Goal: Transaction & Acquisition: Purchase product/service

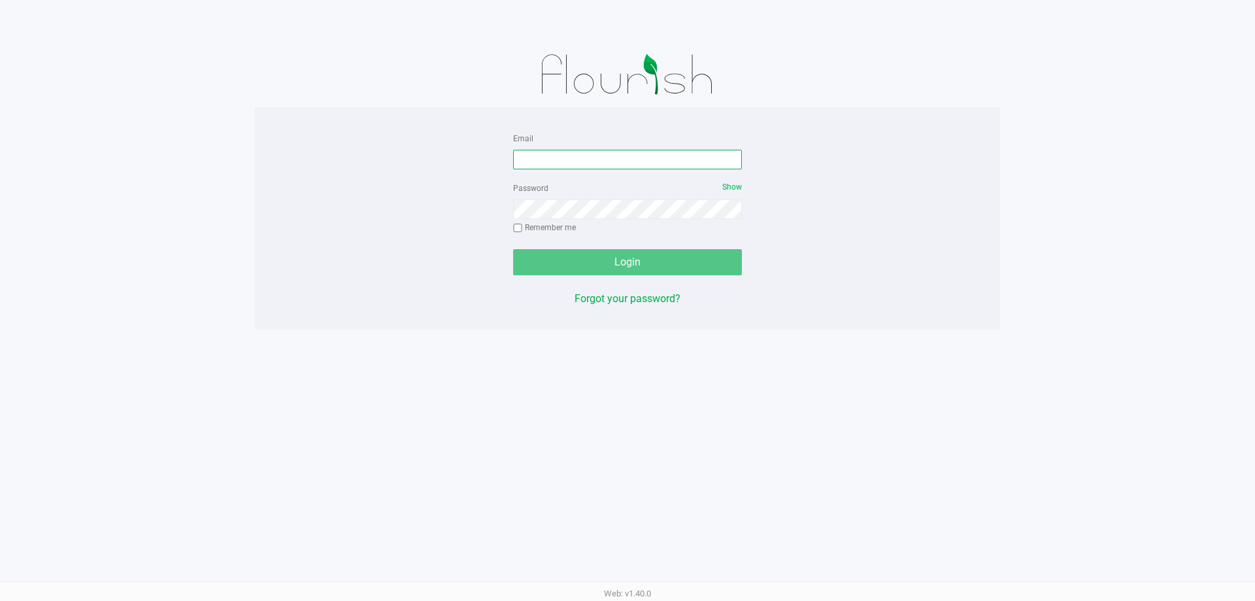
click at [641, 152] on input "Email" at bounding box center [627, 160] width 229 height 20
type input "[EMAIL_ADDRESS][DOMAIN_NAME]"
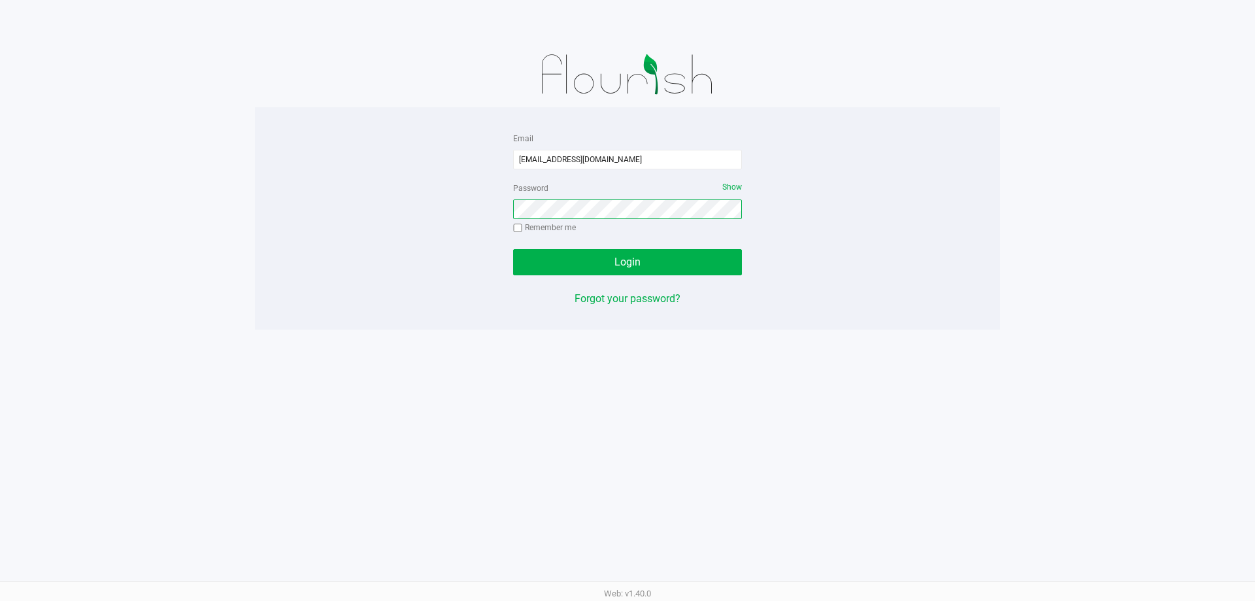
click at [513, 249] on button "Login" at bounding box center [627, 262] width 229 height 26
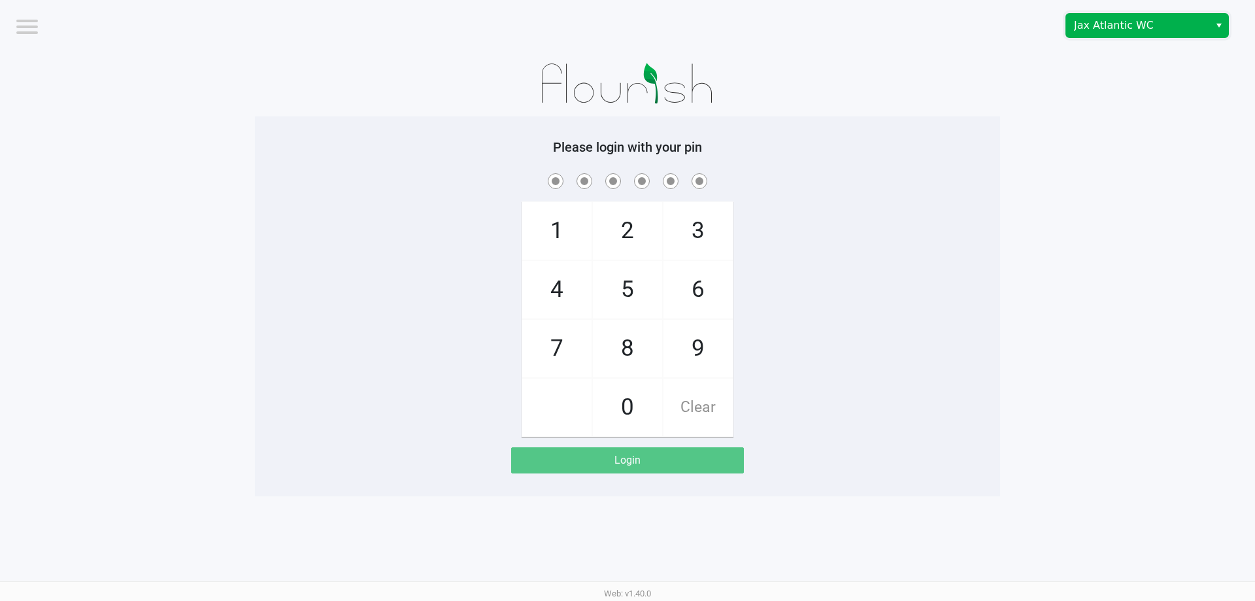
click at [1120, 20] on span "Jax Atlantic WC" at bounding box center [1137, 26] width 127 height 16
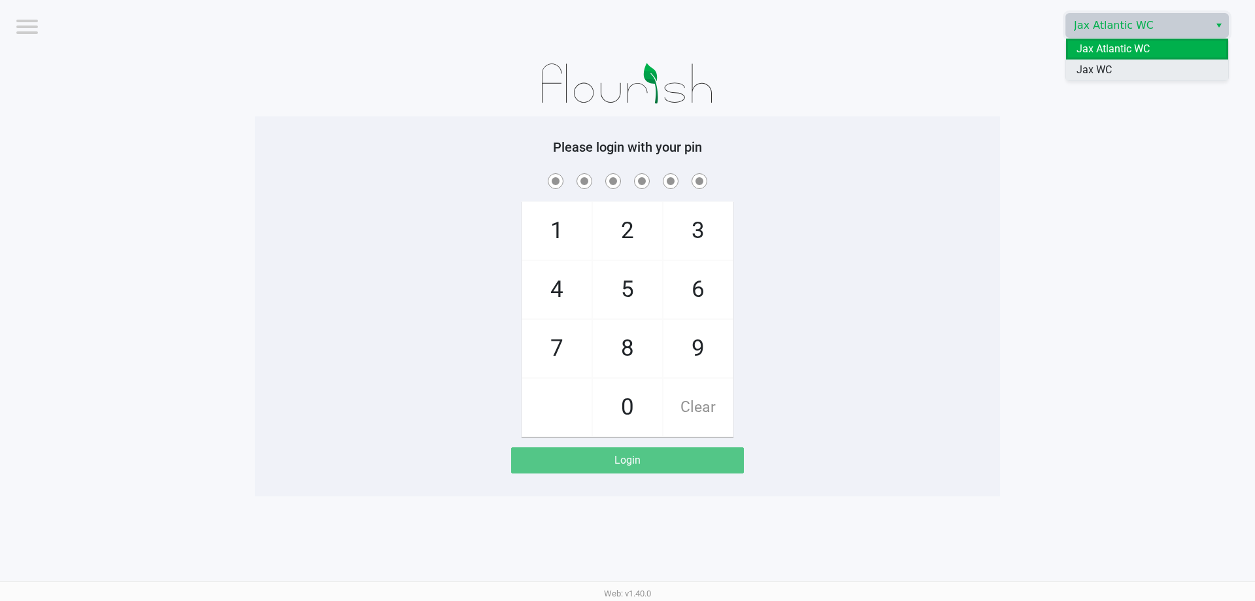
click at [1111, 65] on span "Jax WC" at bounding box center [1094, 70] width 35 height 16
checkbox input "true"
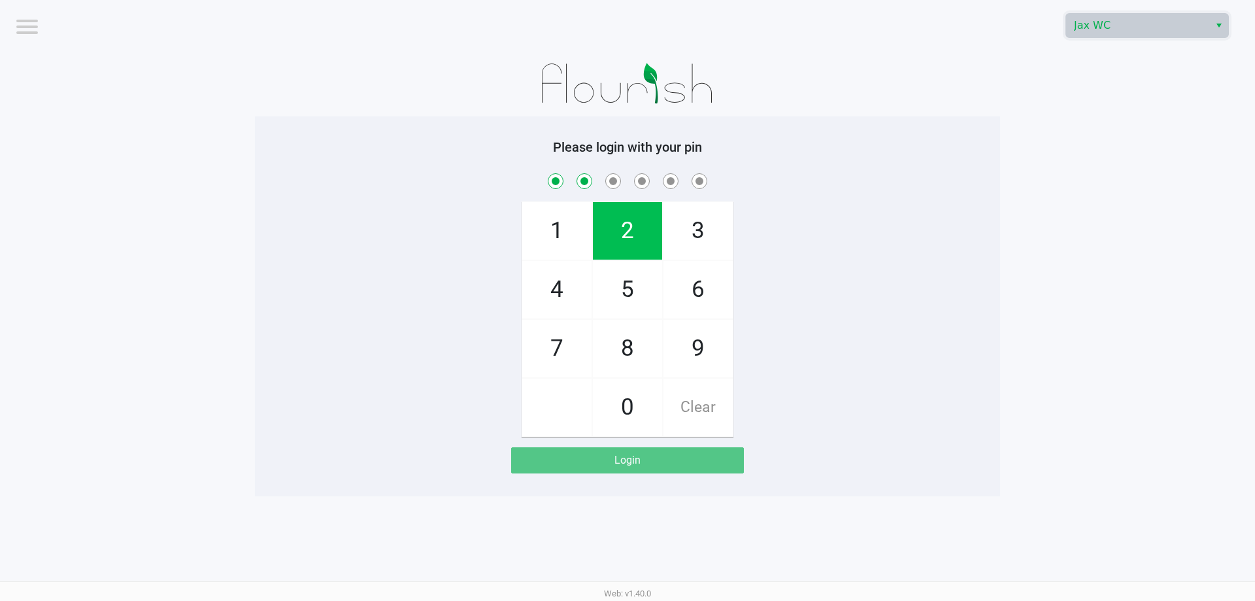
checkbox input "true"
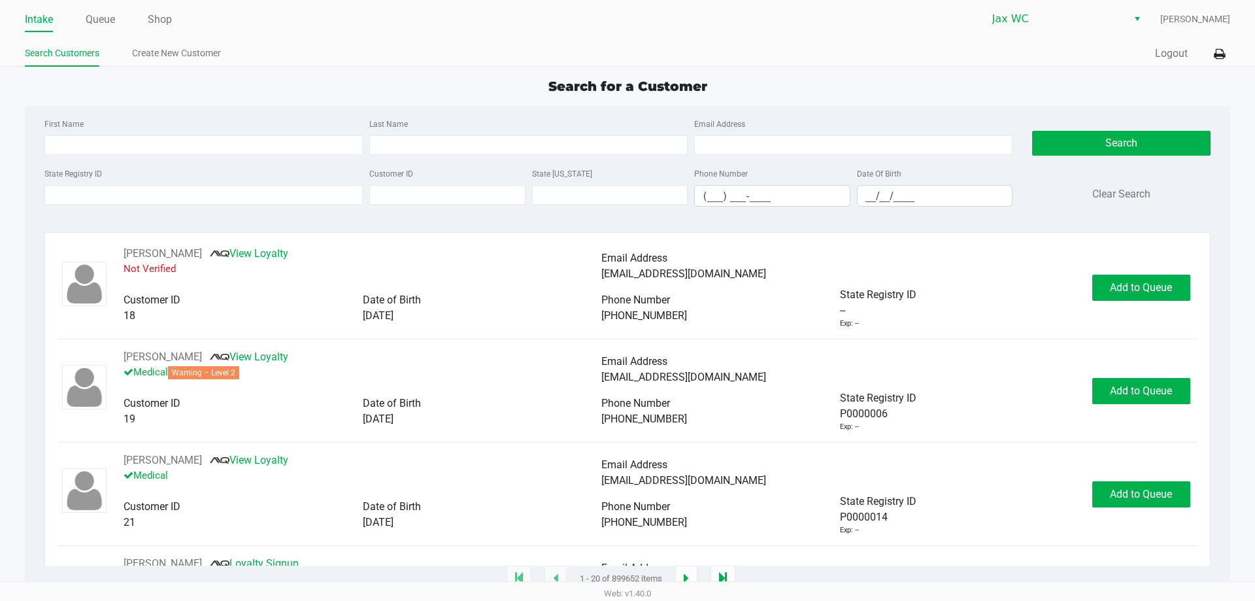
click at [1233, 50] on div "Intake Queue Shop Jax WC [PERSON_NAME] Search Customers Create New Customer Qui…" at bounding box center [627, 33] width 1255 height 67
click at [1215, 55] on icon at bounding box center [1219, 54] width 11 height 9
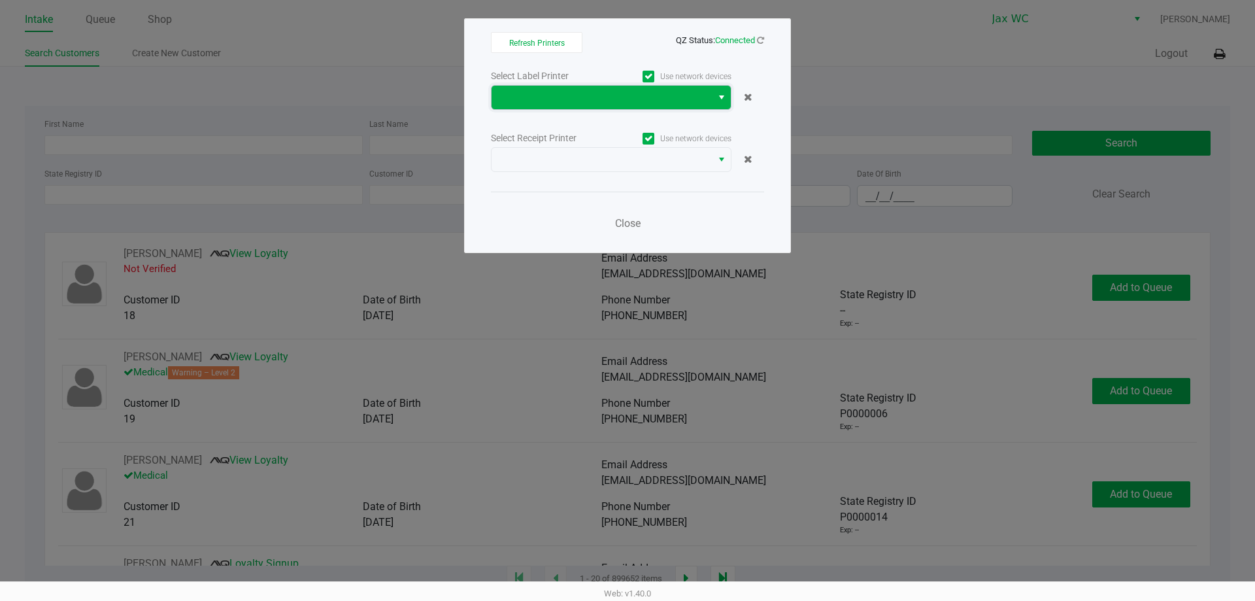
click at [665, 99] on span at bounding box center [601, 98] width 205 height 16
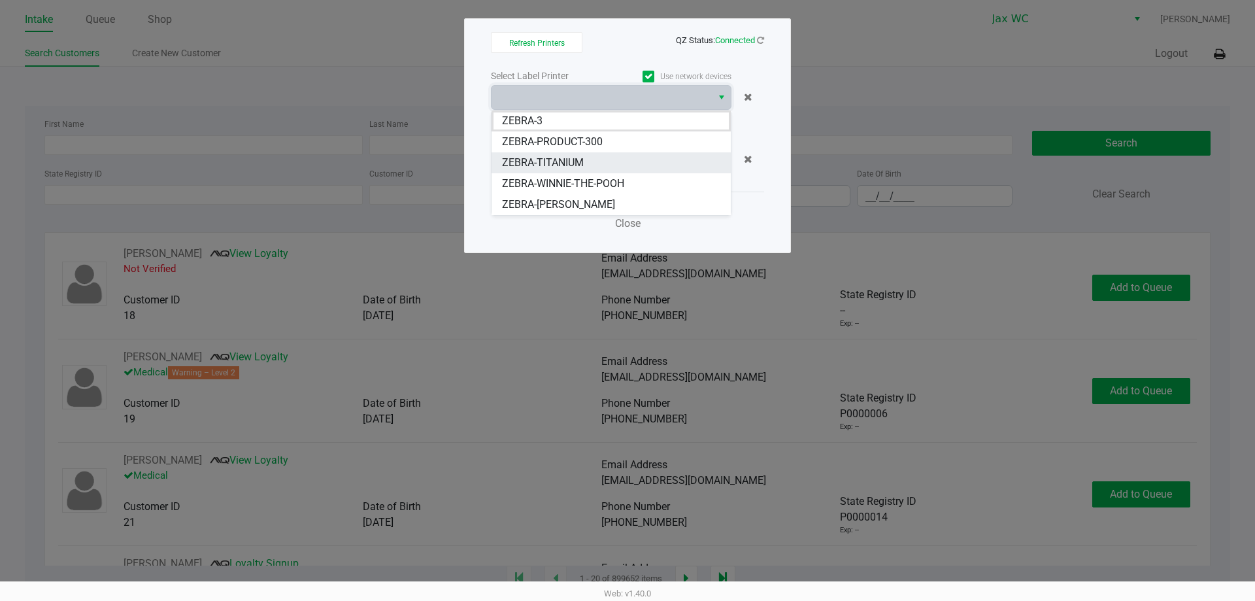
click at [586, 160] on li "ZEBRA-TITANIUM" at bounding box center [611, 162] width 239 height 21
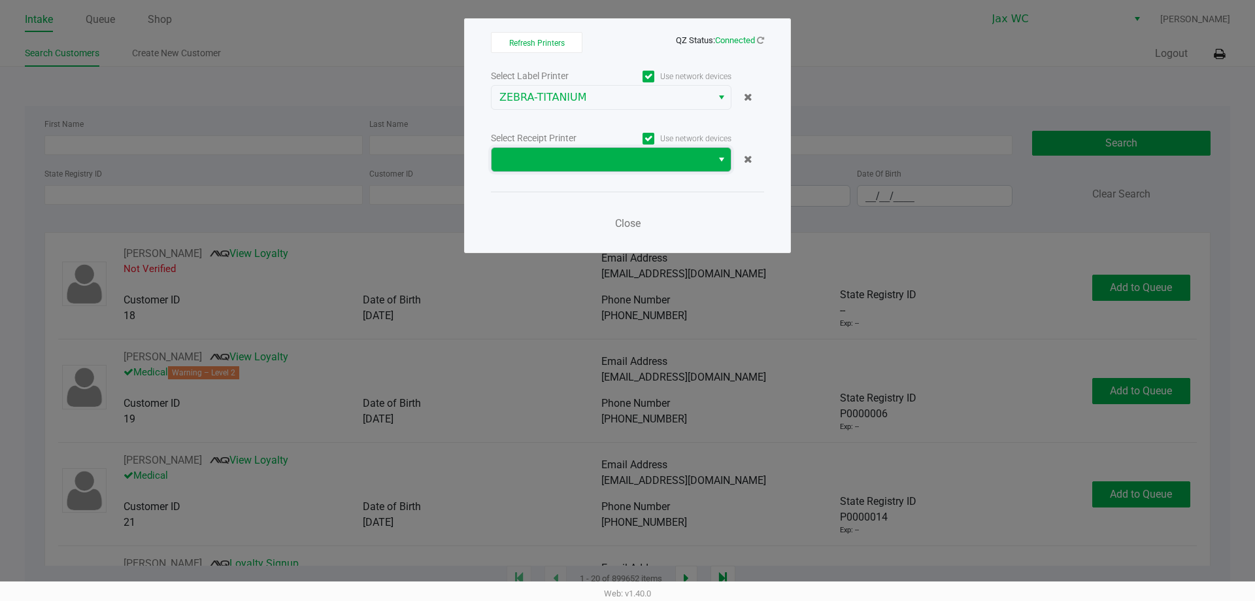
click at [615, 157] on span at bounding box center [601, 160] width 205 height 16
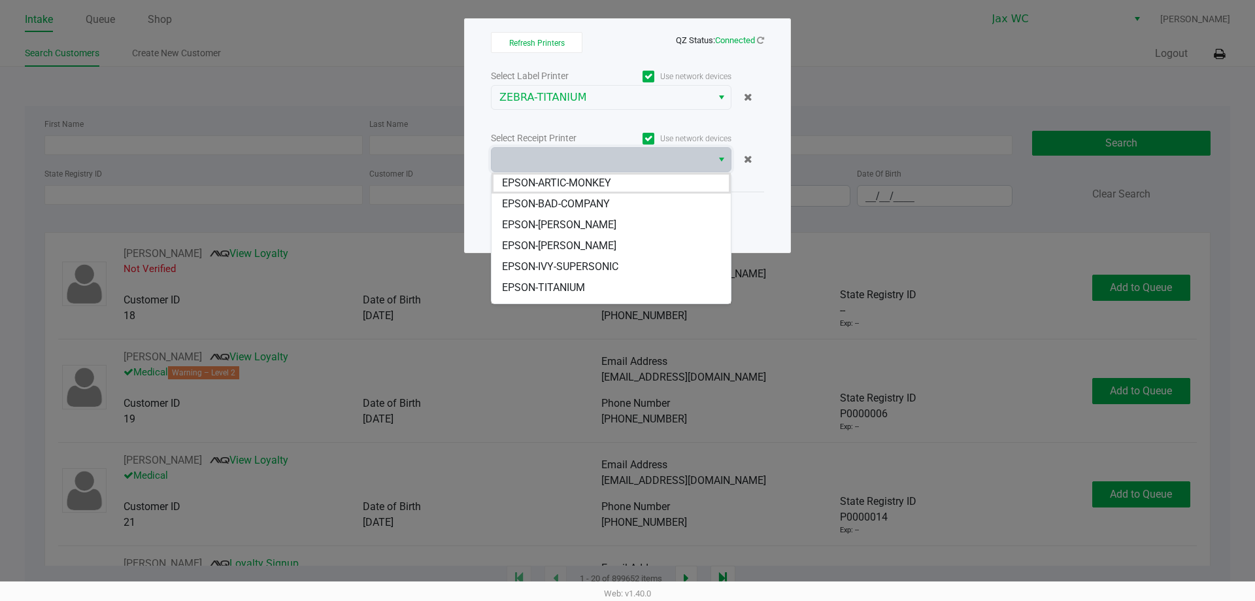
click at [561, 284] on span "EPSON-TITANIUM" at bounding box center [543, 288] width 83 height 16
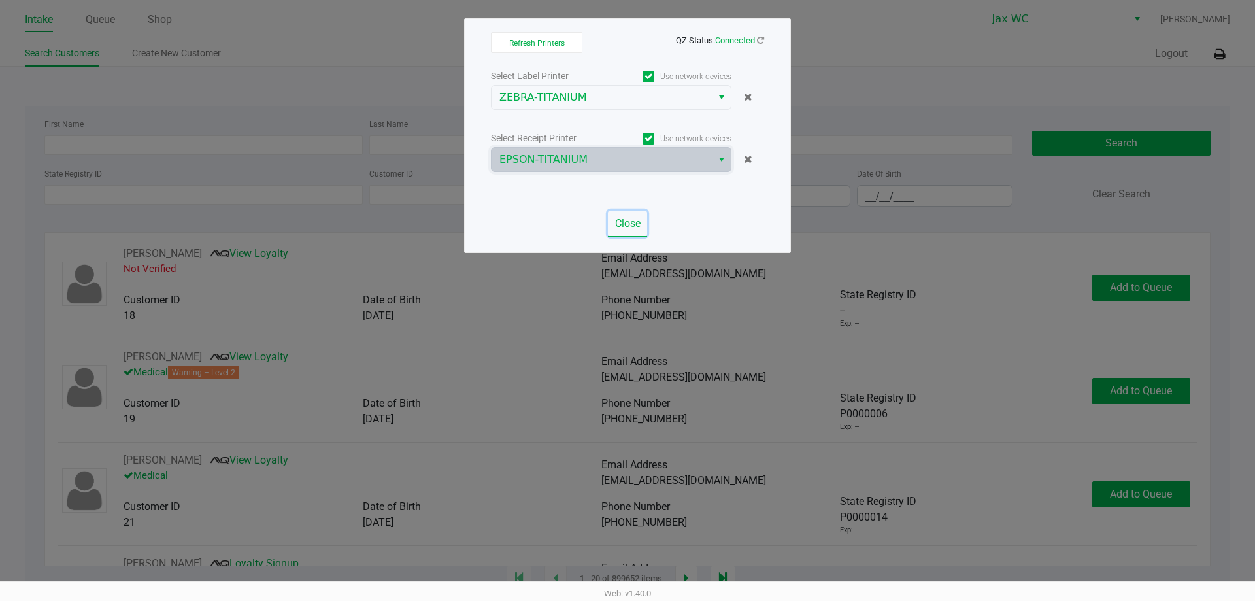
click at [635, 224] on span "Close" at bounding box center [627, 223] width 25 height 12
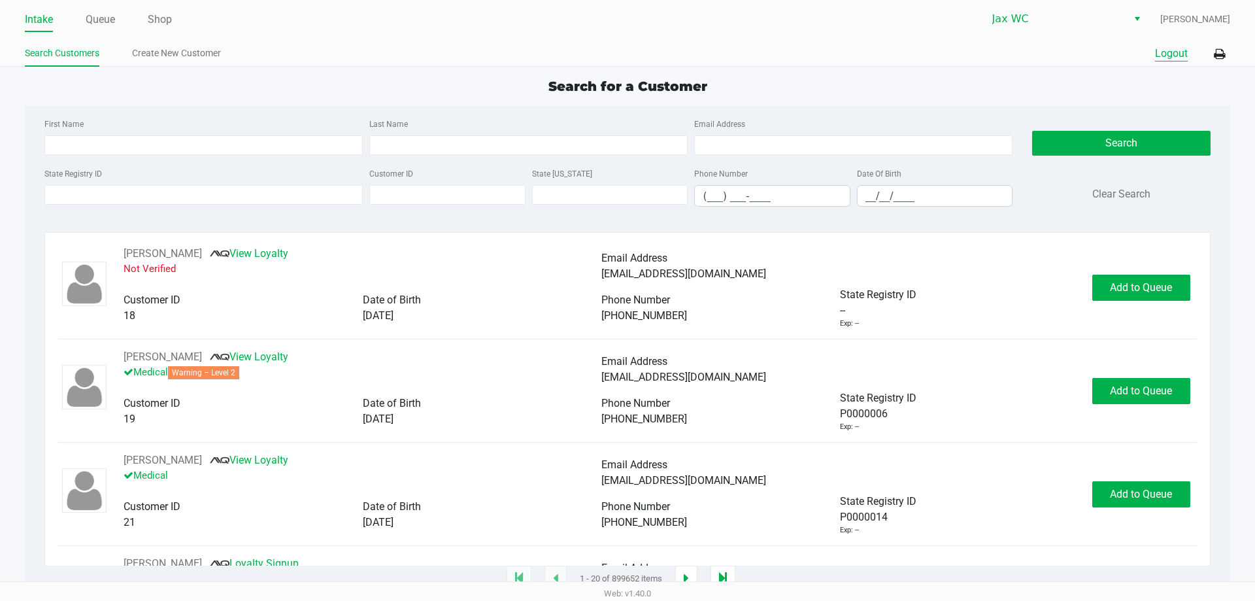
click at [1175, 51] on button "Logout" at bounding box center [1171, 54] width 33 height 16
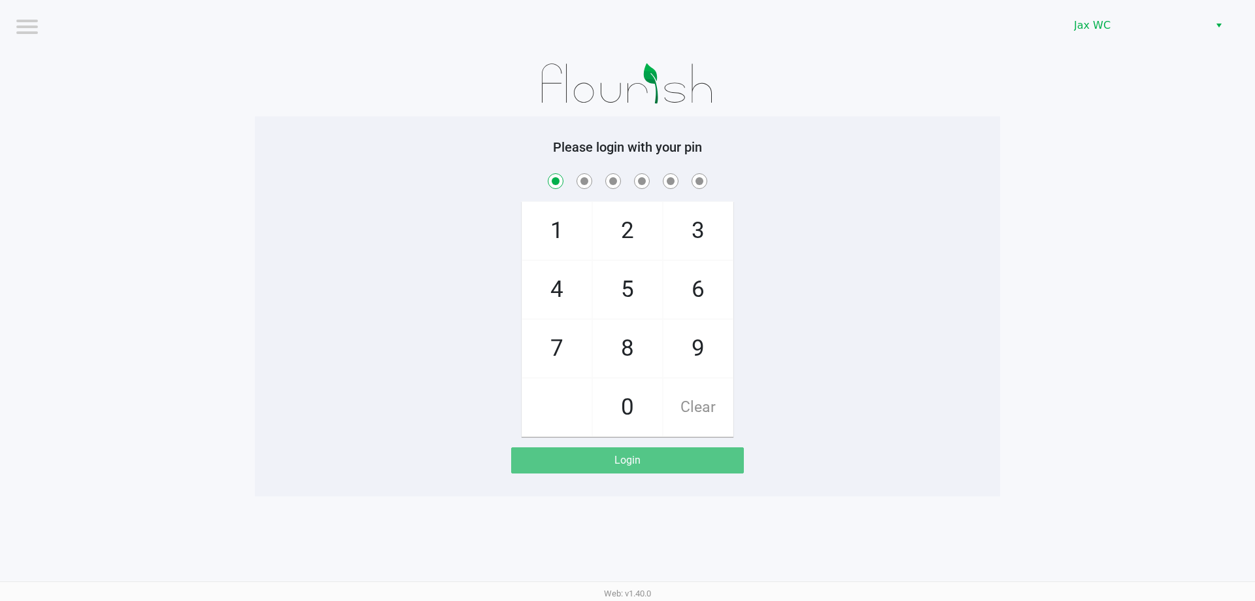
checkbox input "true"
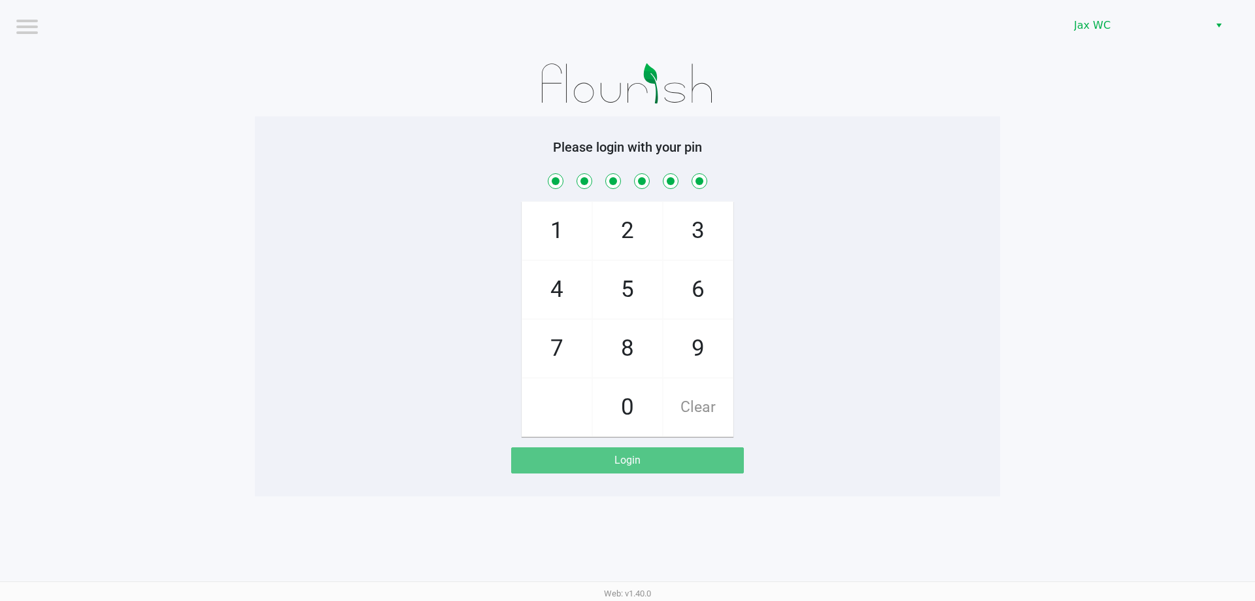
checkbox input "true"
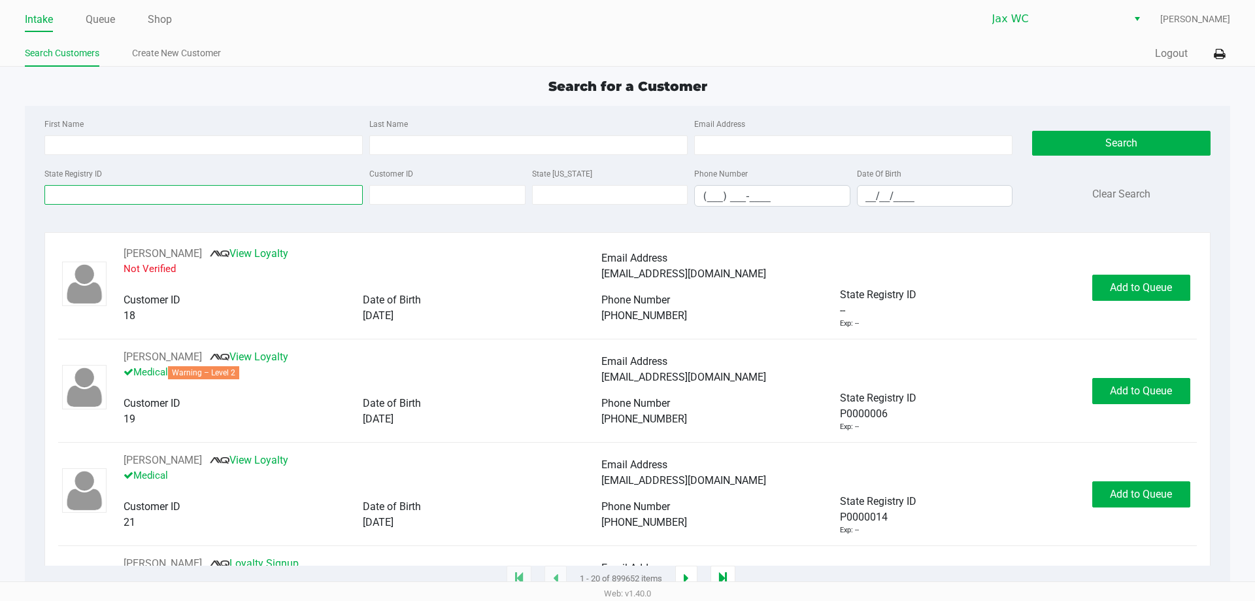
click at [160, 193] on input "State Registry ID" at bounding box center [203, 195] width 318 height 20
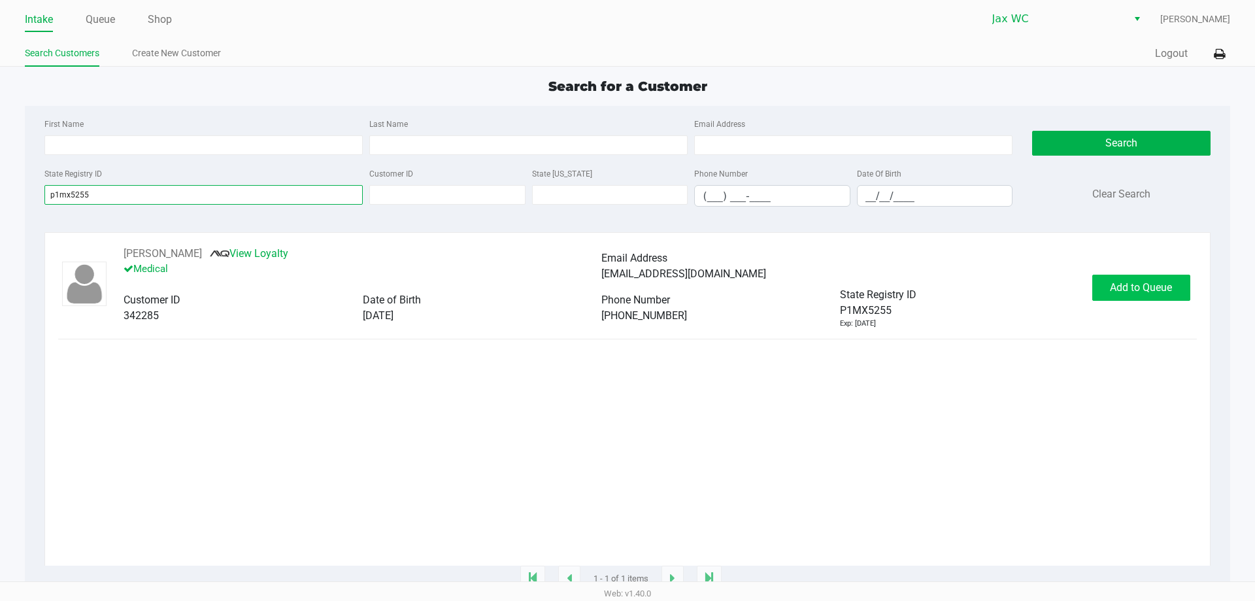
type input "p1mx5255"
click at [1122, 284] on span "Add to Queue" at bounding box center [1141, 287] width 62 height 12
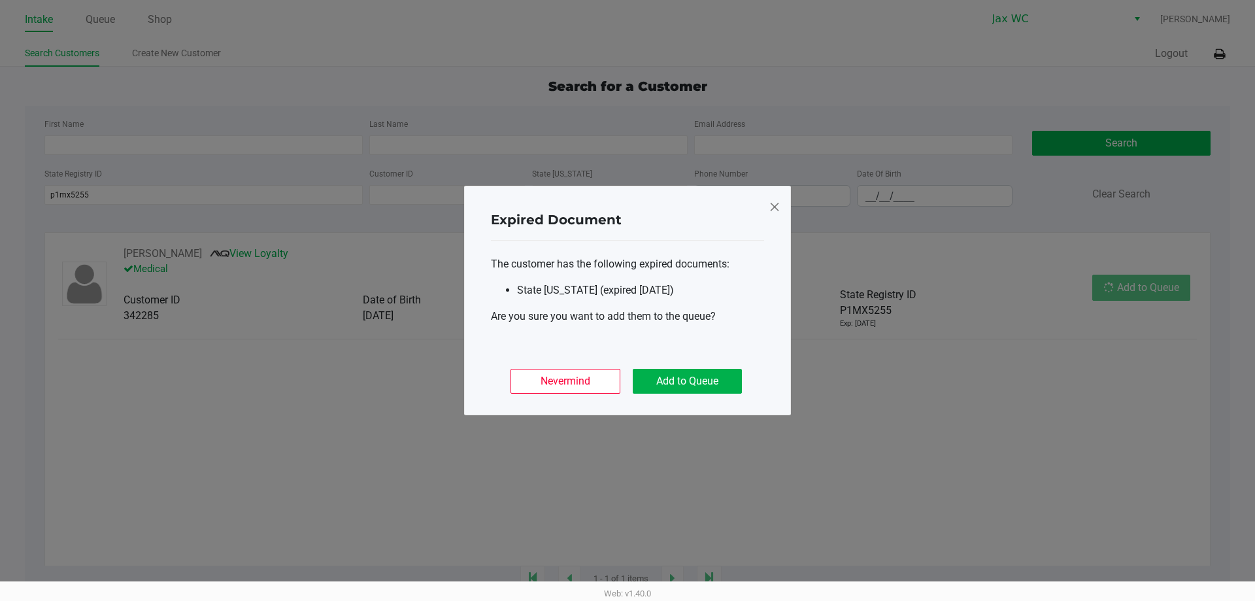
click at [1122, 284] on ngb-modal-window "Expired Document The customer has the following expired documents: State [US_ST…" at bounding box center [627, 300] width 1255 height 601
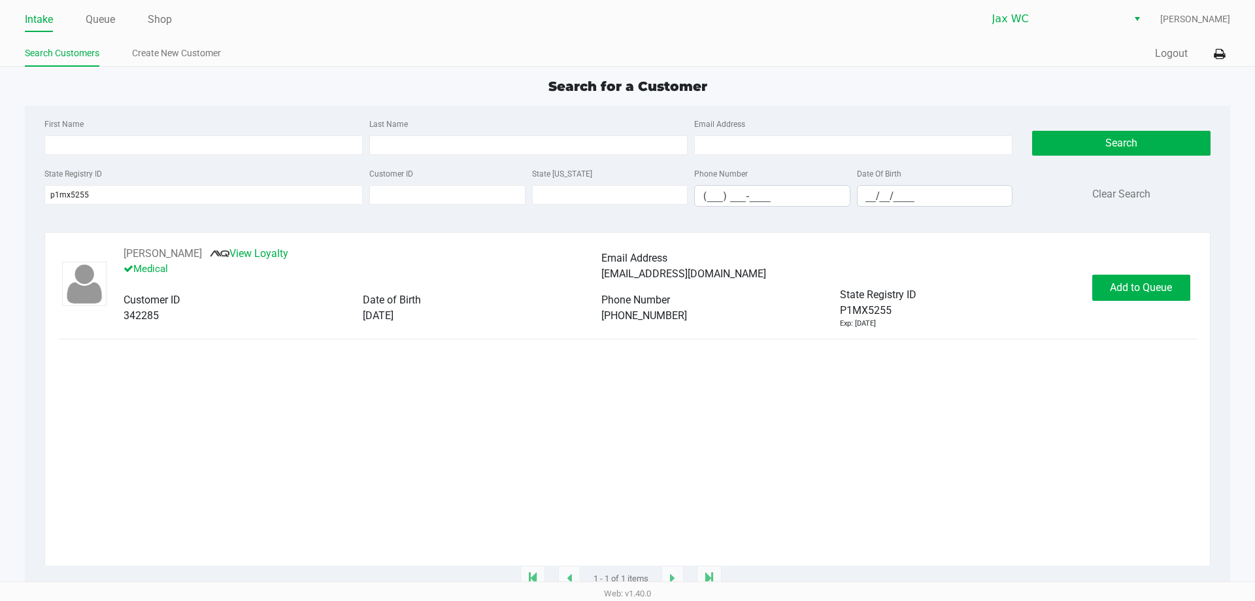
click at [1131, 275] on div "[PERSON_NAME] View Loyalty Medical Email Address [EMAIL_ADDRESS][DOMAIN_NAME] C…" at bounding box center [627, 287] width 1138 height 83
click at [1139, 291] on span "Add to Queue" at bounding box center [1141, 287] width 62 height 12
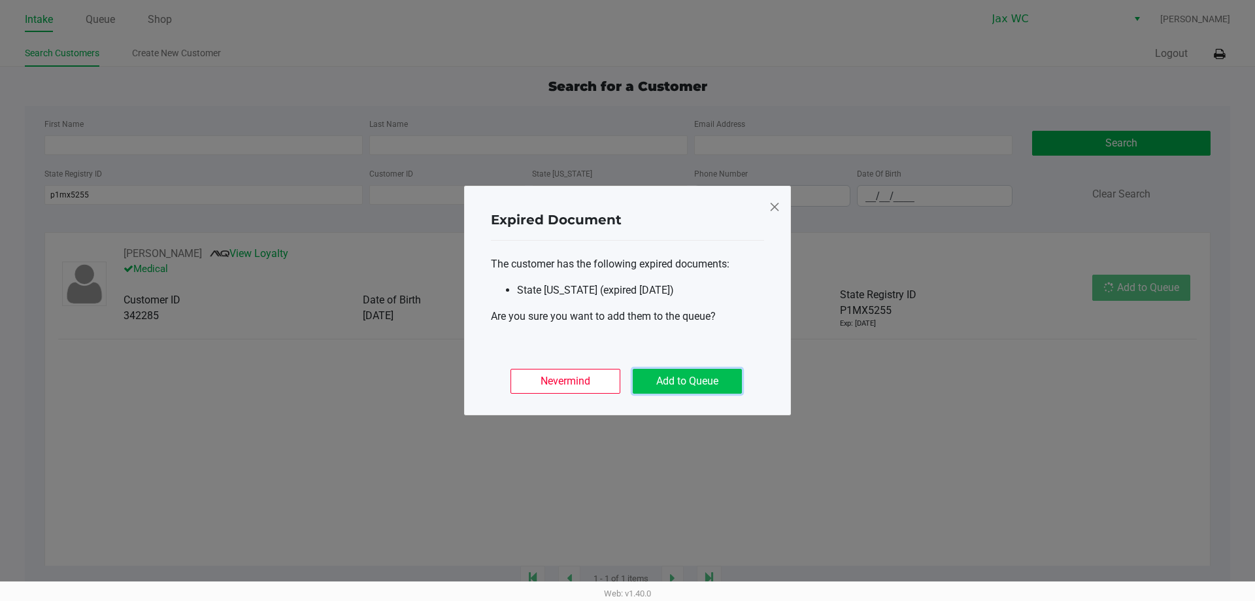
click at [703, 378] on button "Add to Queue" at bounding box center [687, 381] width 109 height 25
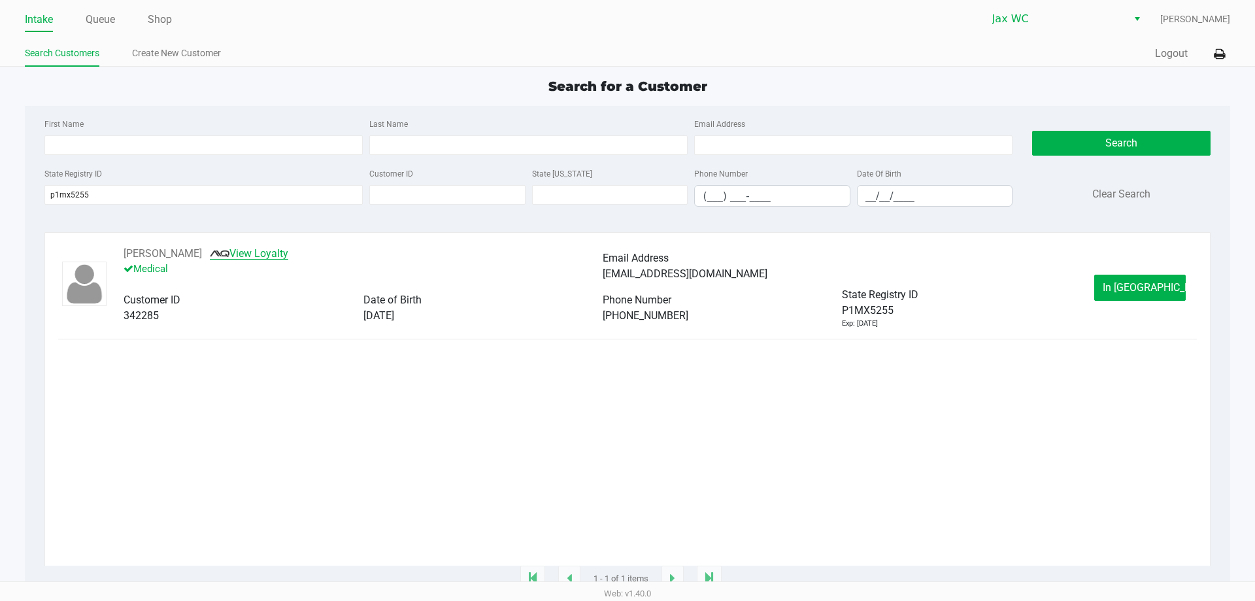
click at [259, 249] on link "View Loyalty" at bounding box center [249, 253] width 78 height 12
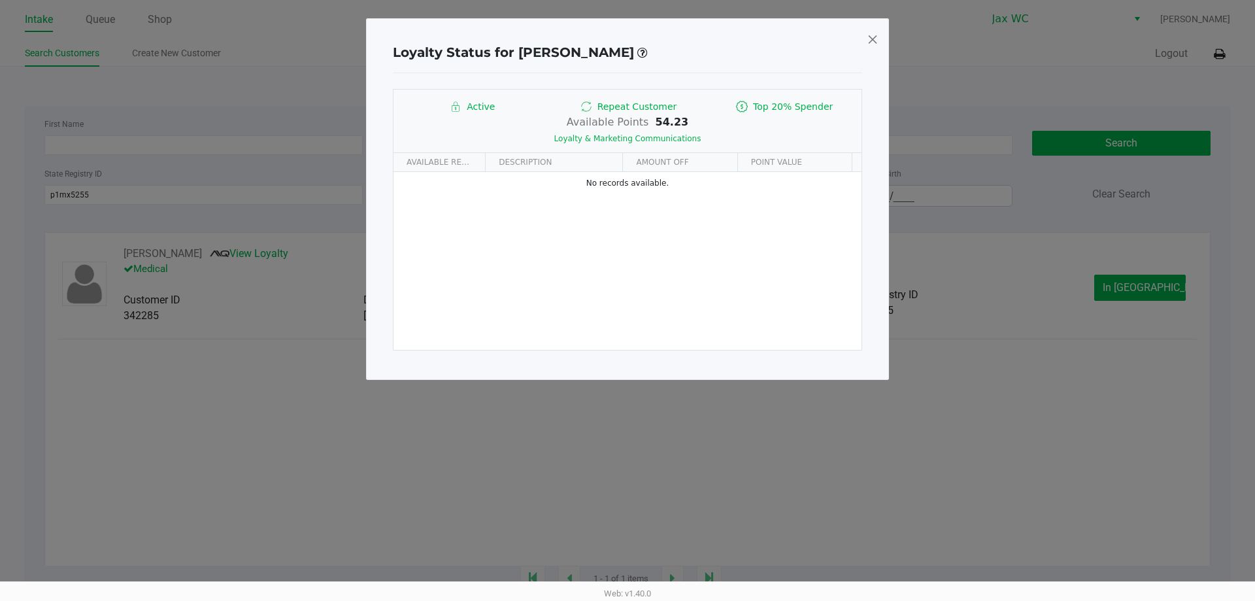
click at [858, 29] on div "Loyalty Status for [PERSON_NAME] Active Repeat Customer Top 20% Spender Availab…" at bounding box center [627, 198] width 523 height 361
click at [879, 35] on div "Loyalty Status for [PERSON_NAME] Active Repeat Customer Top 20% Spender Availab…" at bounding box center [627, 198] width 523 height 361
click at [873, 38] on span at bounding box center [873, 39] width 12 height 21
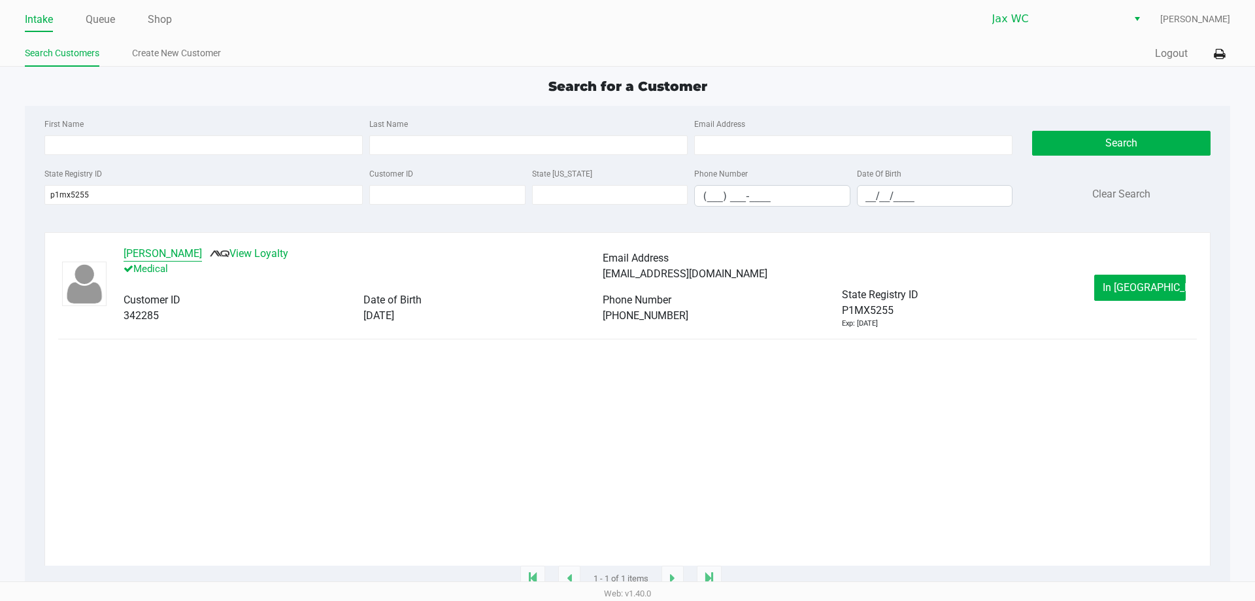
click at [171, 254] on button "[PERSON_NAME]" at bounding box center [163, 254] width 78 height 16
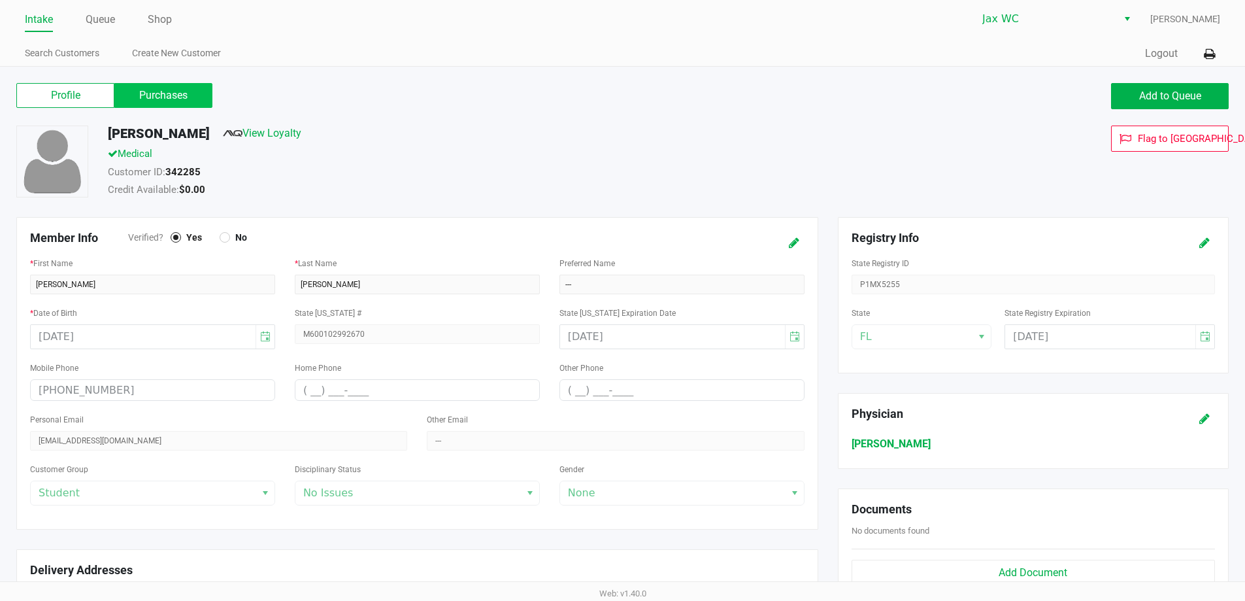
click at [174, 96] on label "Purchases" at bounding box center [163, 95] width 98 height 25
click at [0, 0] on 1 "Purchases" at bounding box center [0, 0] width 0 height 0
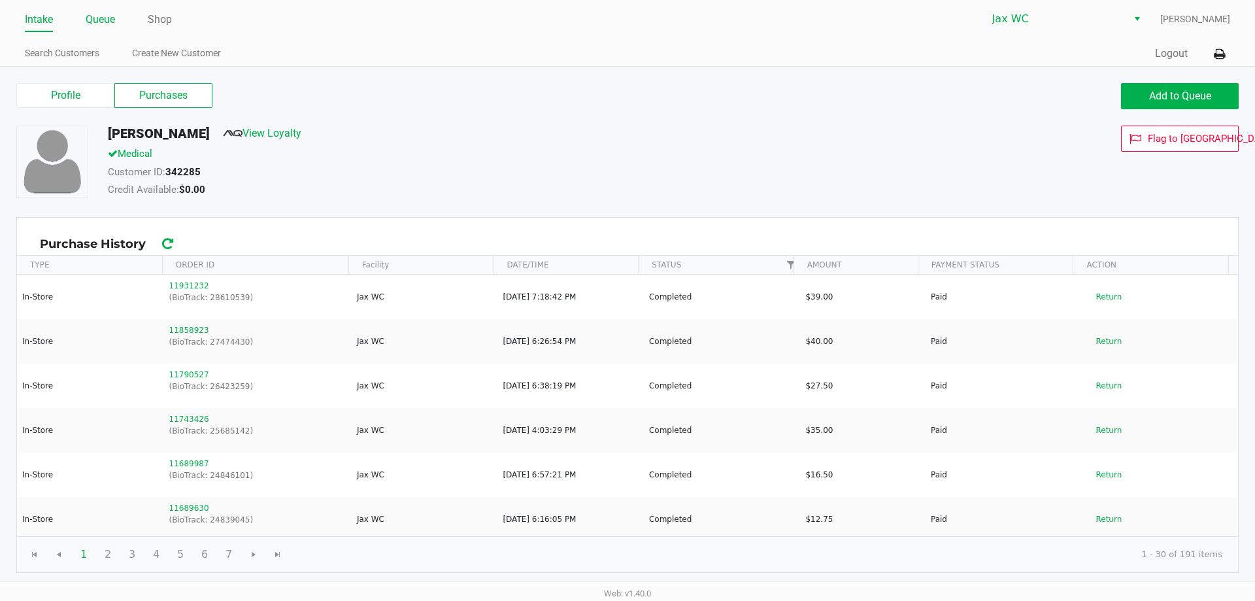
click at [109, 19] on link "Queue" at bounding box center [100, 19] width 29 height 18
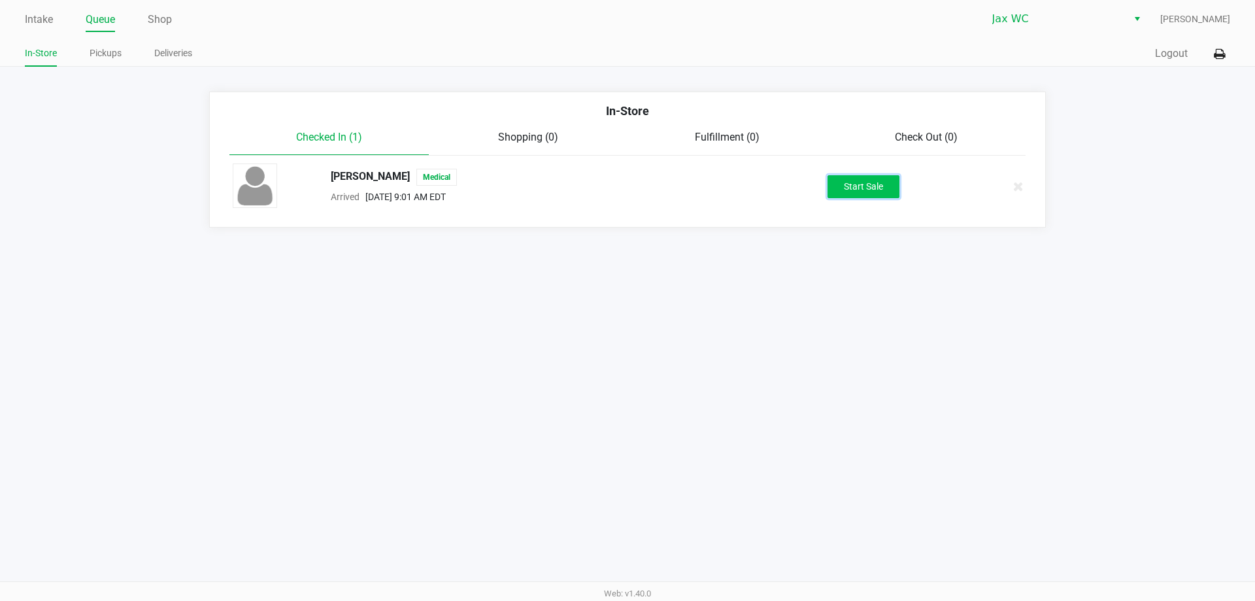
click at [846, 180] on button "Start Sale" at bounding box center [864, 186] width 72 height 23
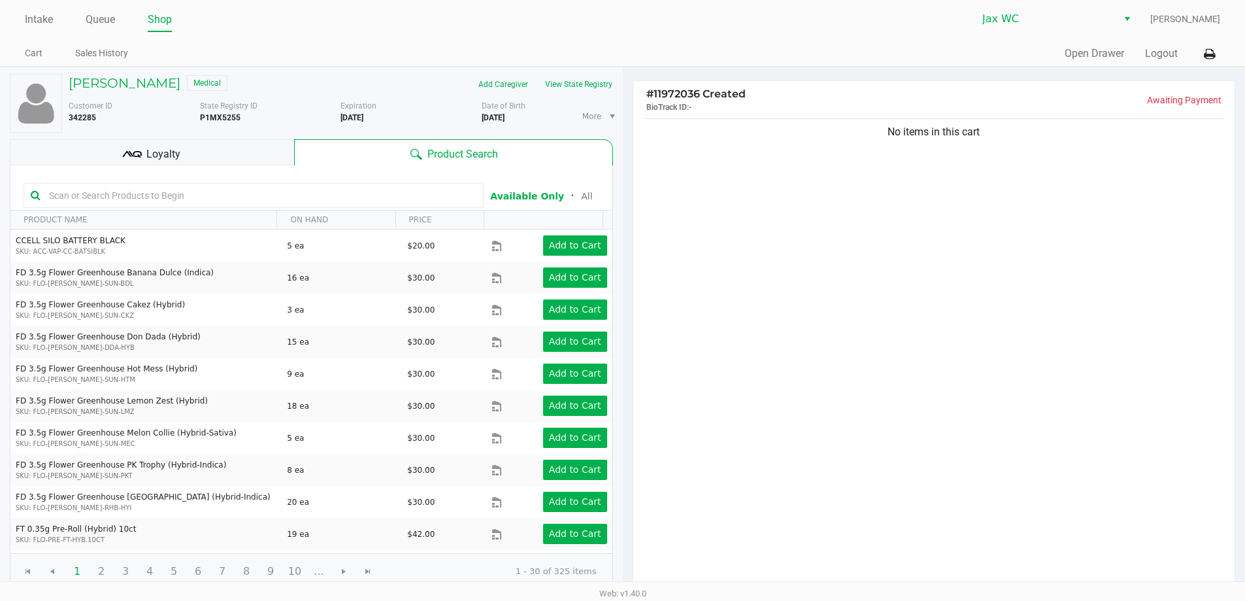
click at [130, 195] on input "text" at bounding box center [260, 196] width 433 height 20
type input "green"
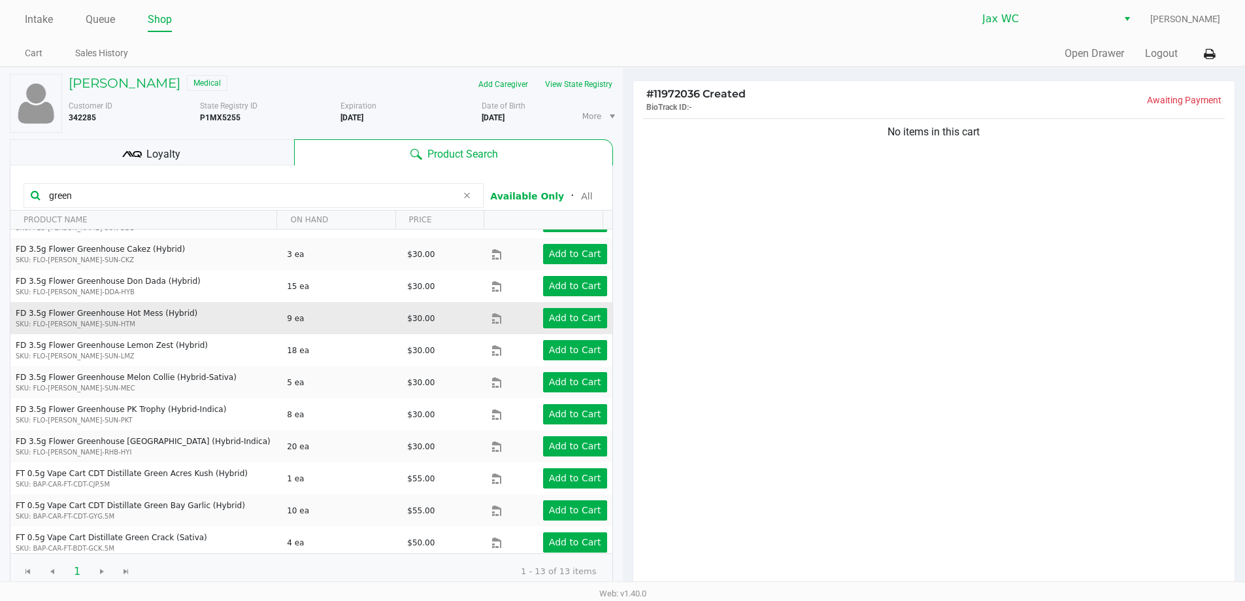
scroll to position [65, 0]
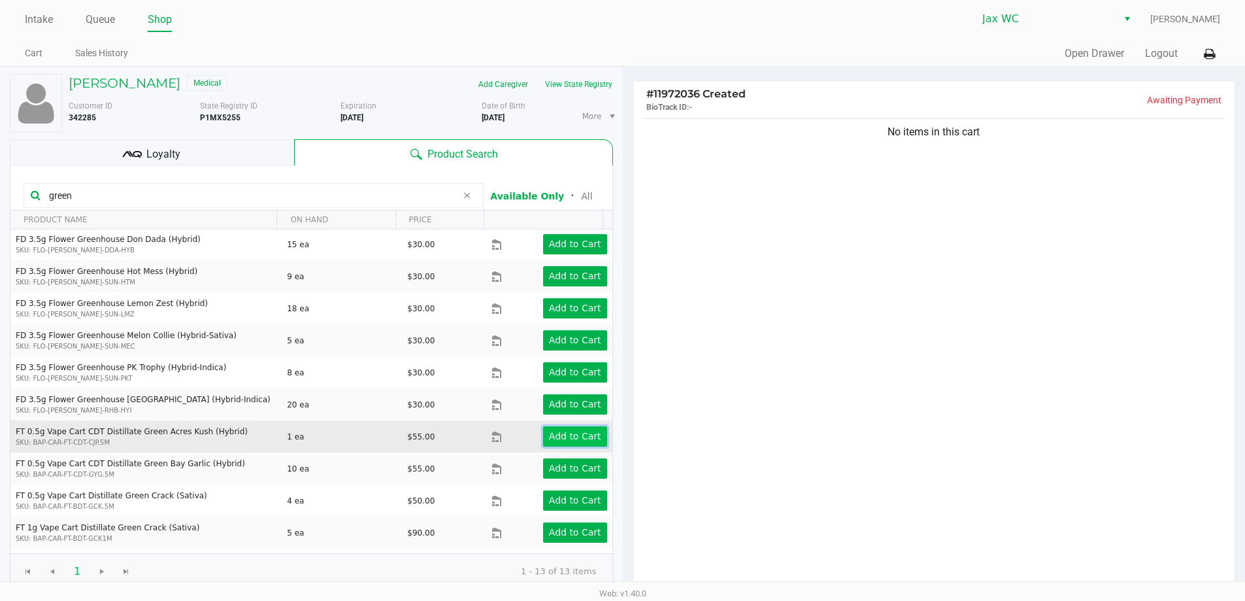
click at [569, 438] on app-button-loader "Add to Cart" at bounding box center [575, 436] width 52 height 10
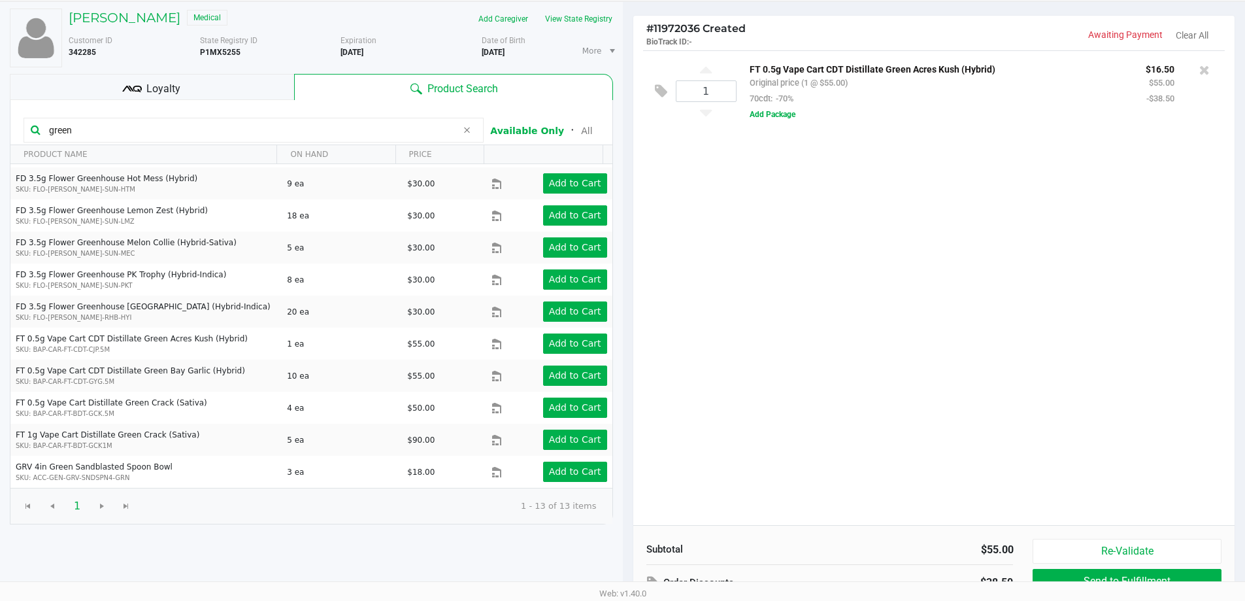
scroll to position [134, 0]
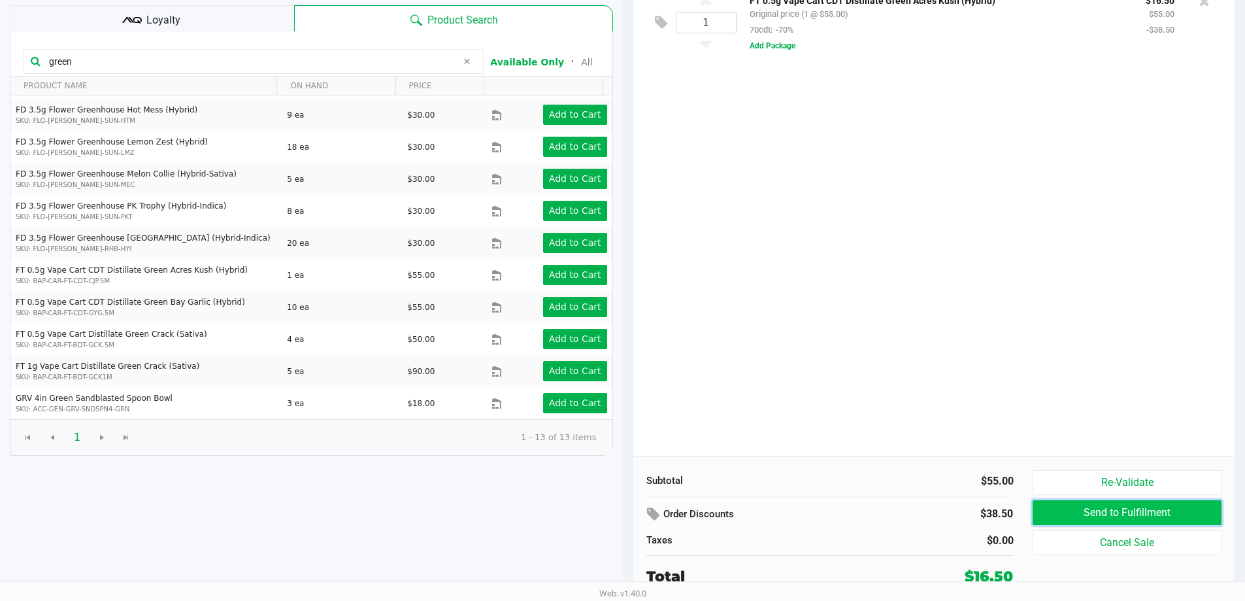
click at [1127, 509] on button "Send to Fulfillment" at bounding box center [1127, 512] width 188 height 25
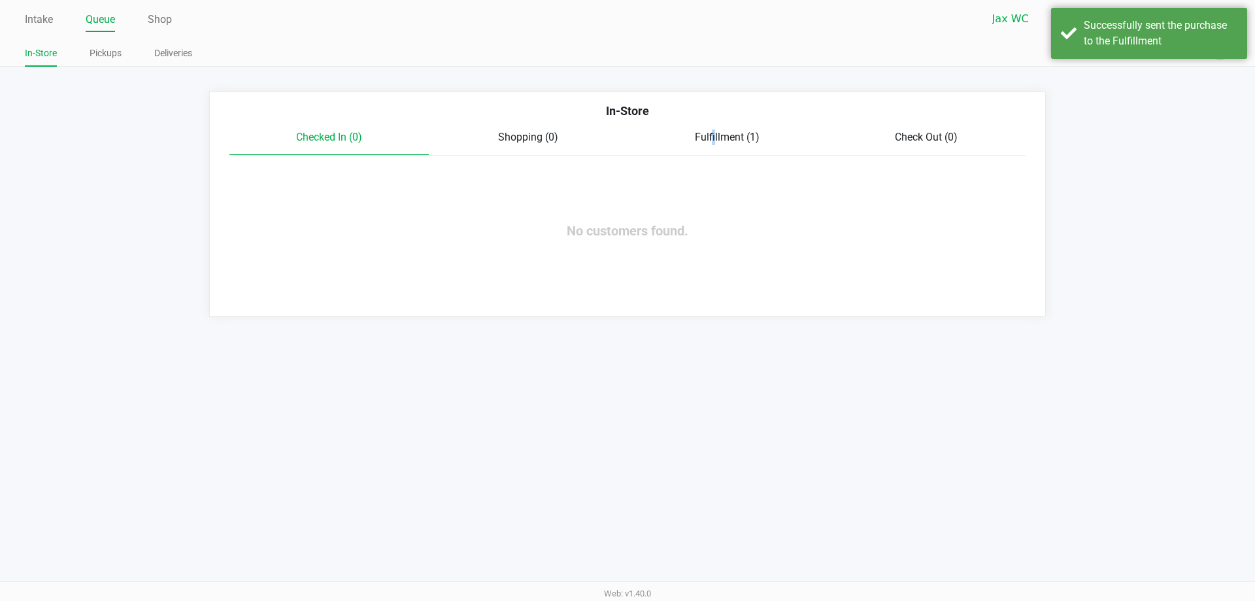
click at [711, 142] on span "Fulfillment (1)" at bounding box center [727, 137] width 65 height 12
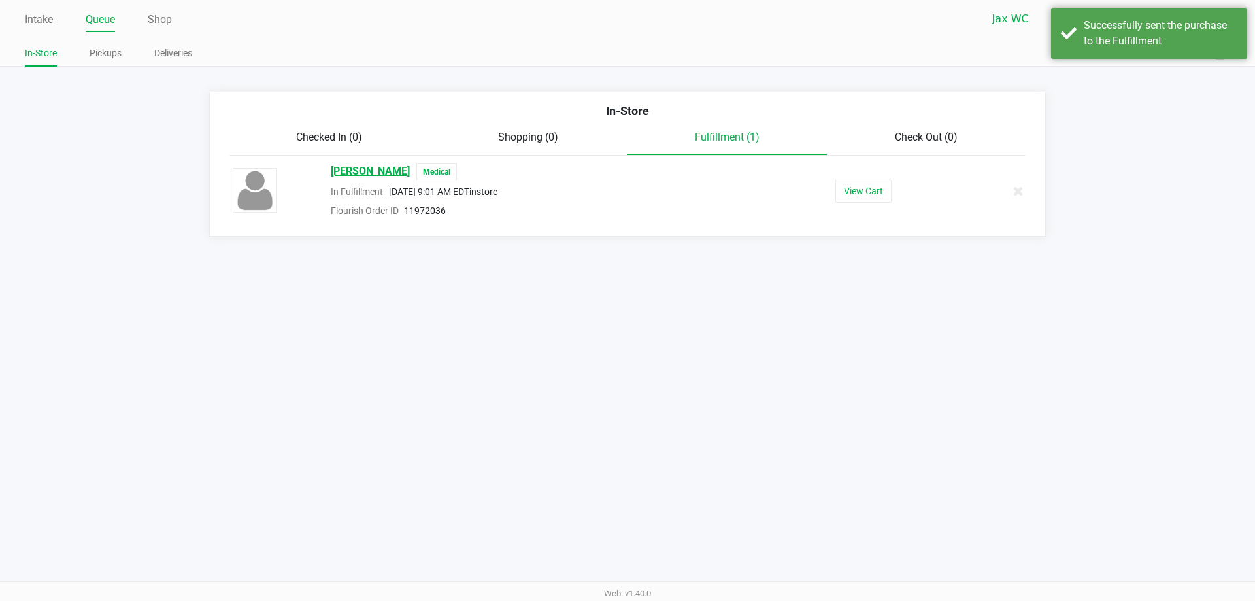
click at [377, 167] on span "[PERSON_NAME]" at bounding box center [370, 171] width 79 height 17
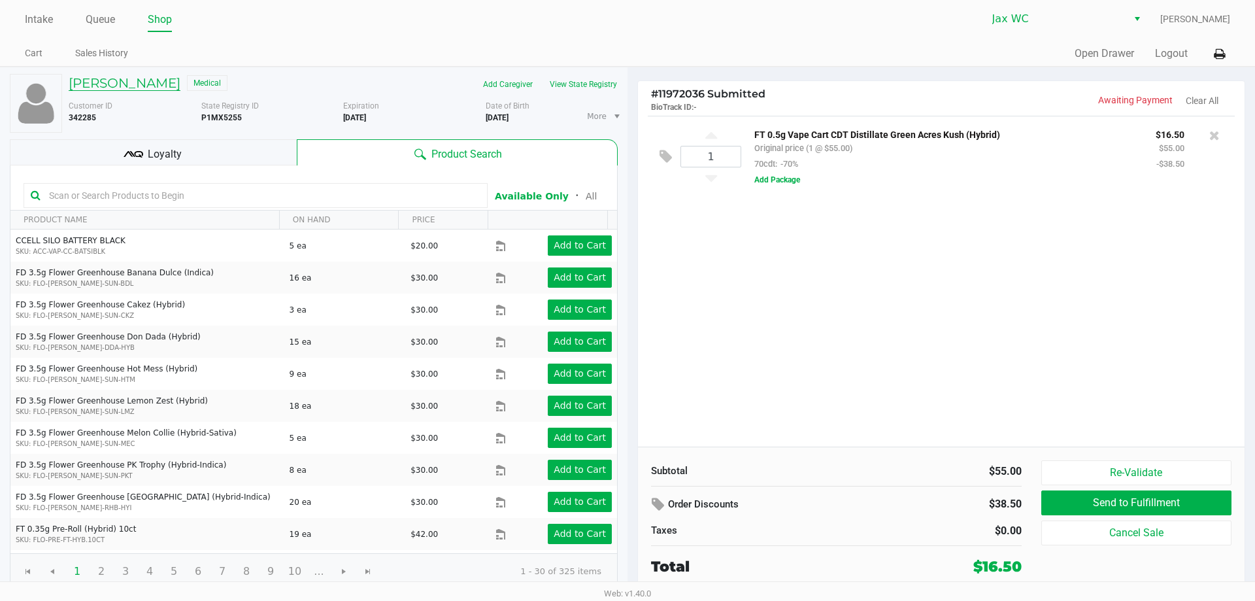
click at [137, 85] on h5 "[PERSON_NAME]" at bounding box center [125, 83] width 112 height 16
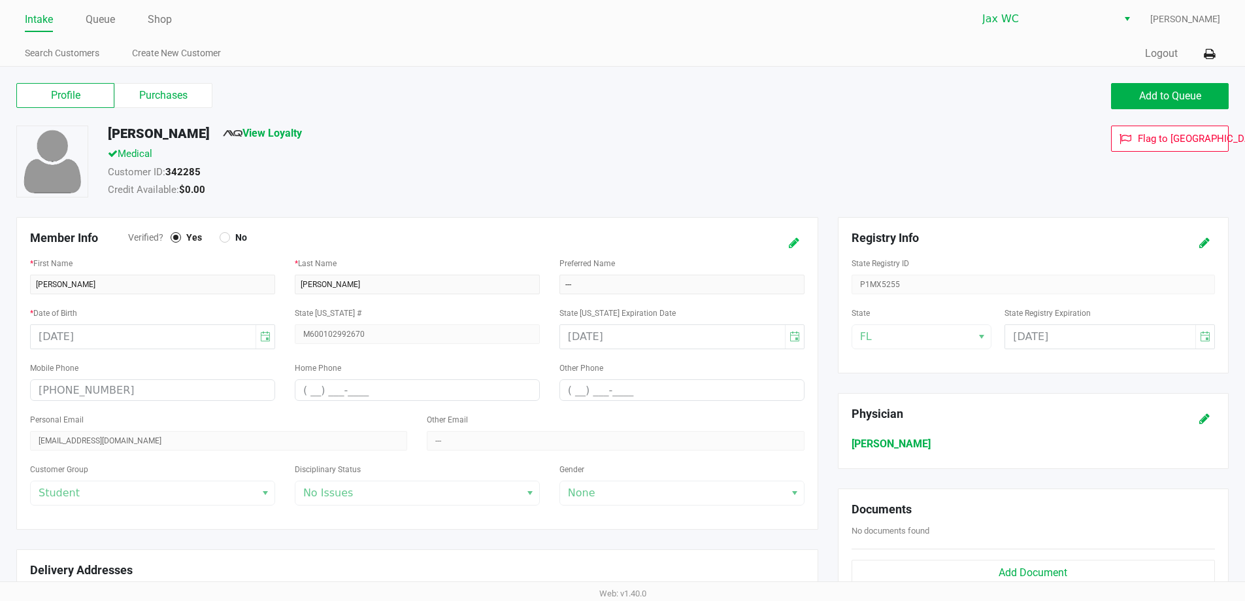
click at [791, 246] on icon at bounding box center [794, 243] width 10 height 9
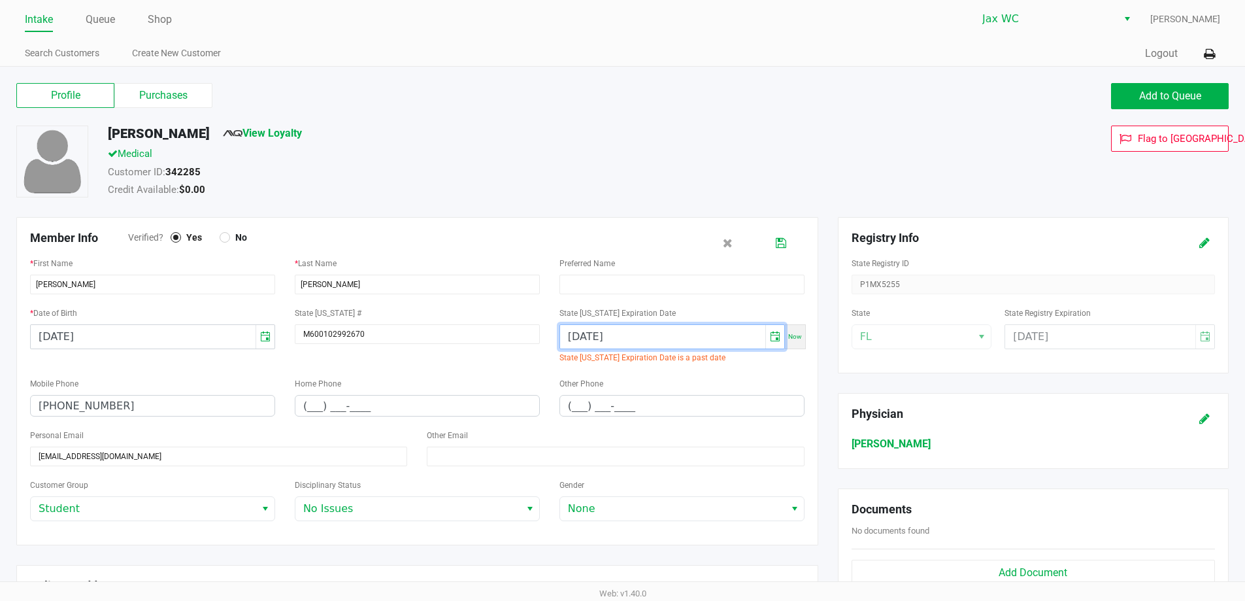
drag, startPoint x: 661, startPoint y: 339, endPoint x: 564, endPoint y: 341, distance: 96.8
click at [563, 341] on input "[DATE]" at bounding box center [662, 337] width 205 height 24
click at [660, 330] on input "[DATE]" at bounding box center [662, 337] width 205 height 24
click at [650, 343] on input "[DATE]" at bounding box center [662, 337] width 205 height 24
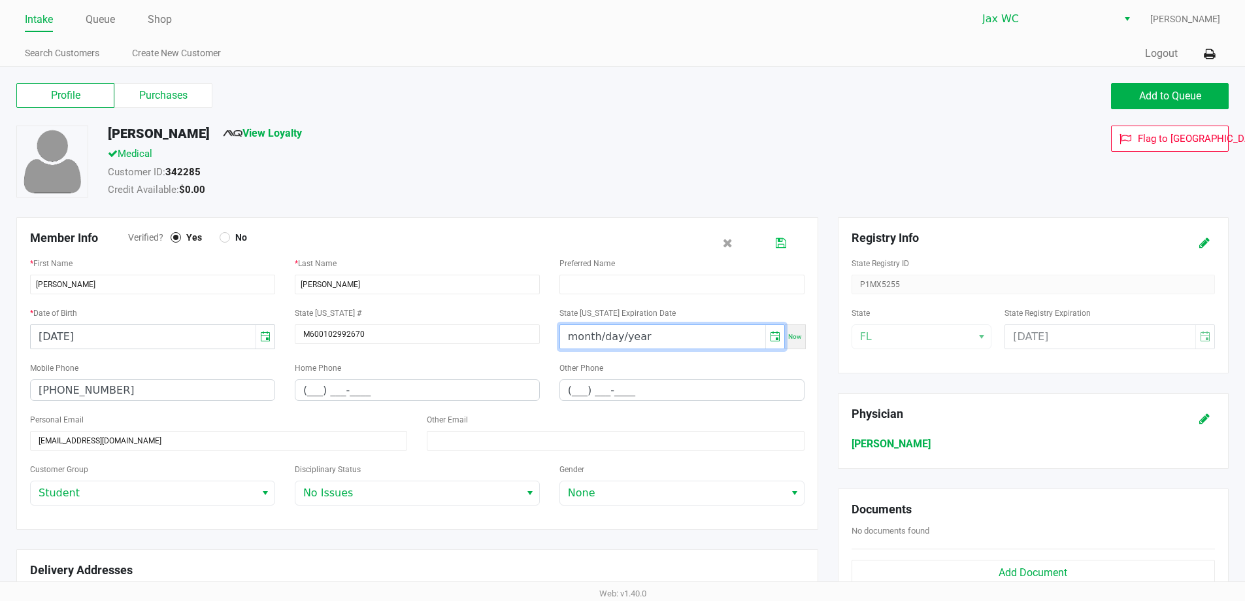
type input "month/day/year"
click at [781, 246] on icon at bounding box center [781, 243] width 10 height 9
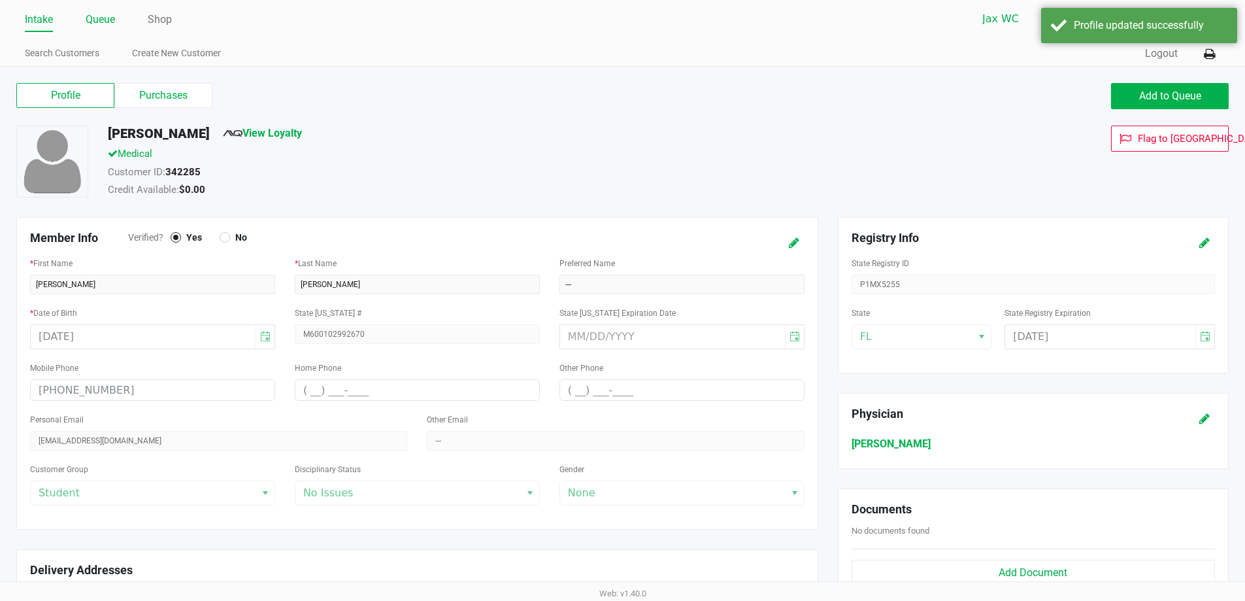
click at [103, 14] on link "Queue" at bounding box center [100, 19] width 29 height 18
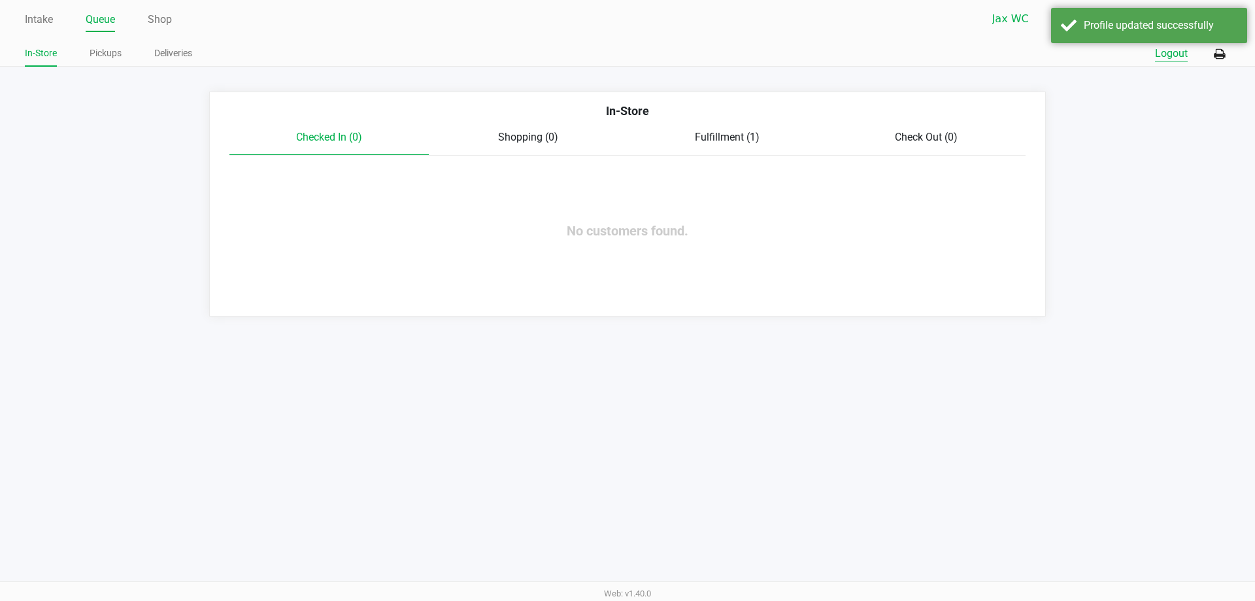
click at [1167, 56] on button "Logout" at bounding box center [1171, 54] width 33 height 16
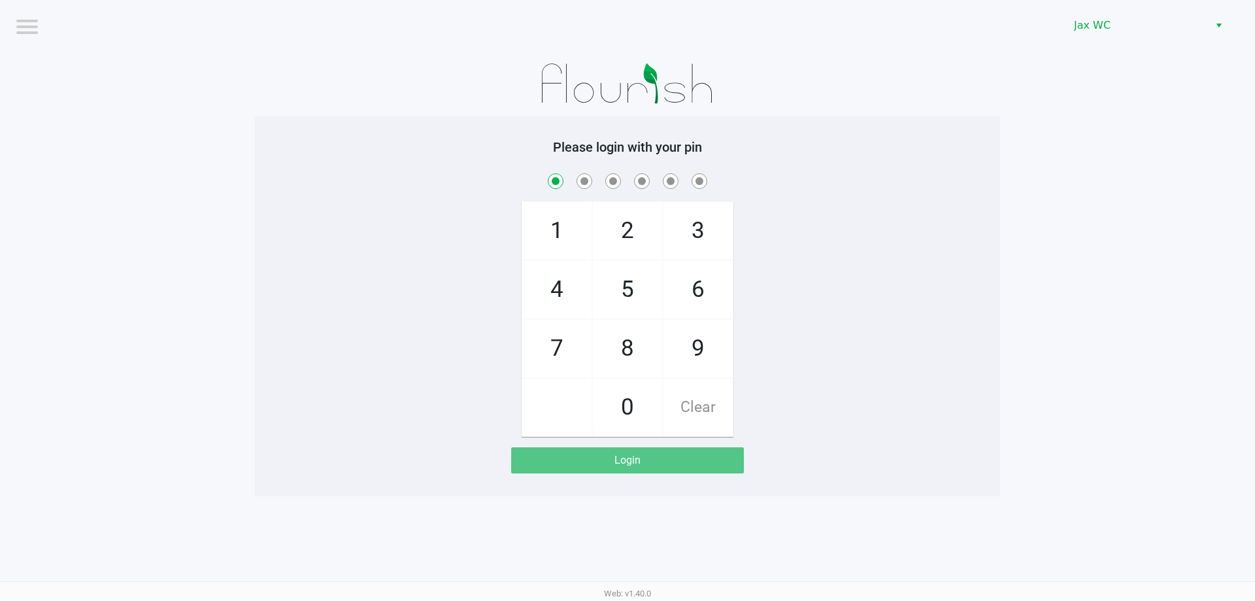
checkbox input "true"
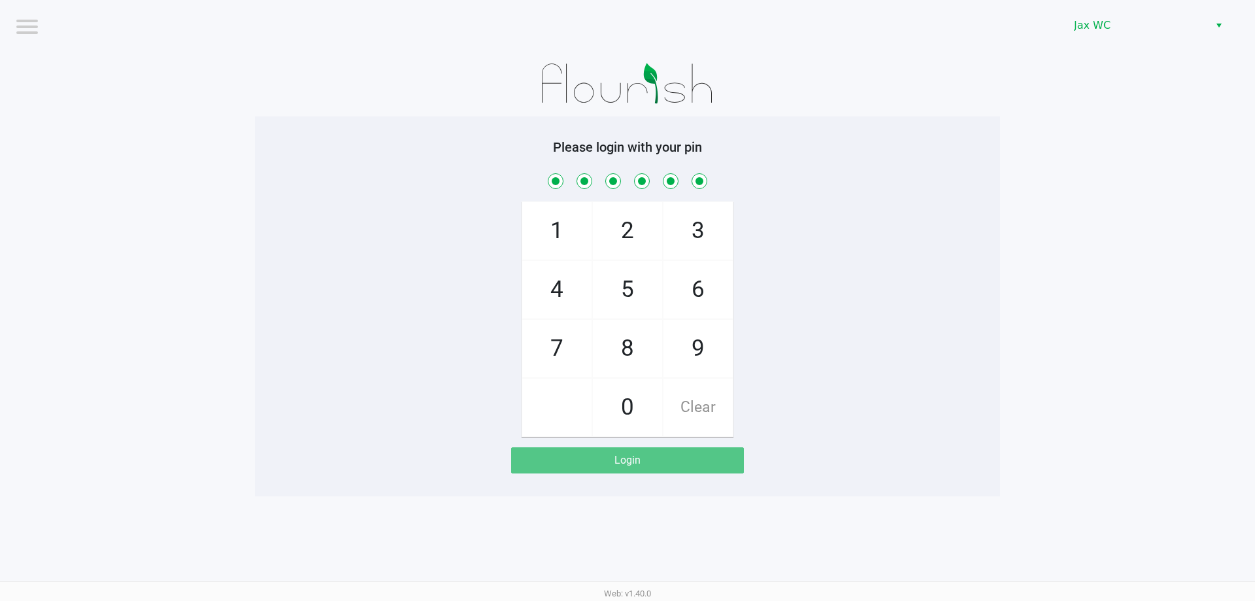
checkbox input "true"
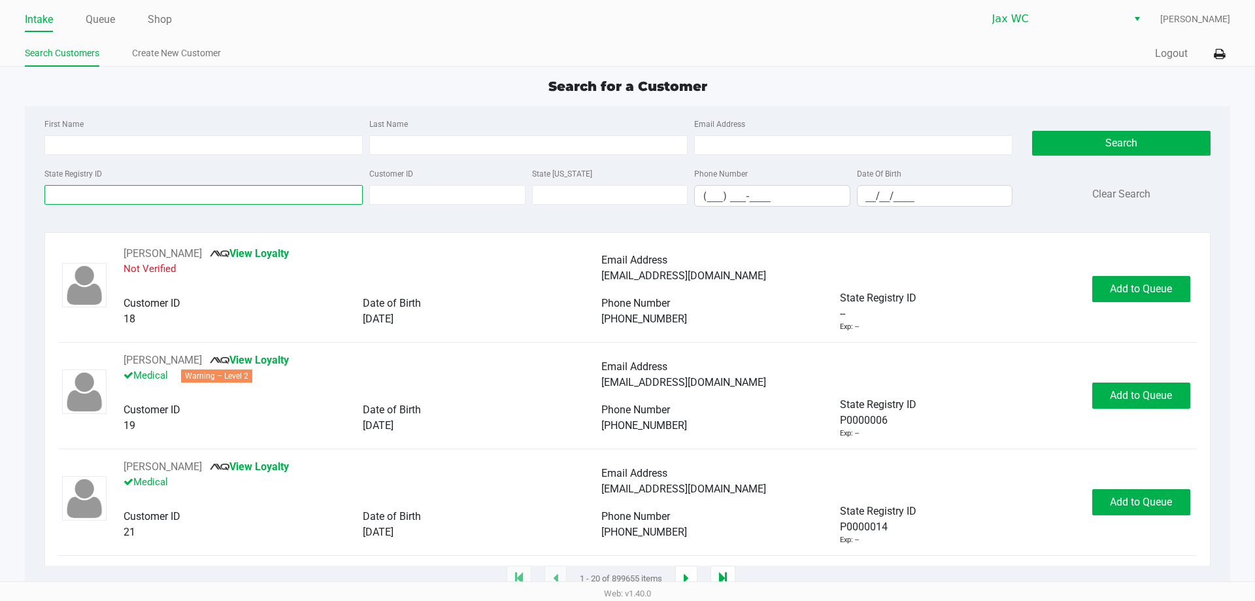
click at [199, 186] on input "State Registry ID" at bounding box center [203, 195] width 318 height 20
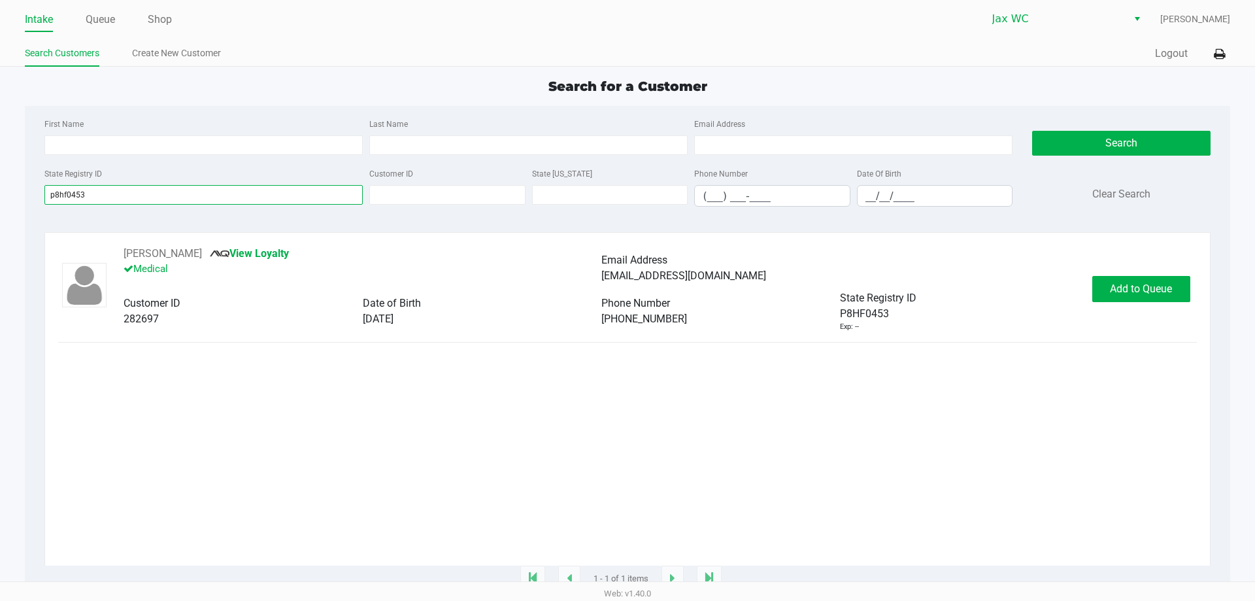
type input "p8hf0453"
click at [1152, 293] on span "Add to Queue" at bounding box center [1141, 288] width 62 height 12
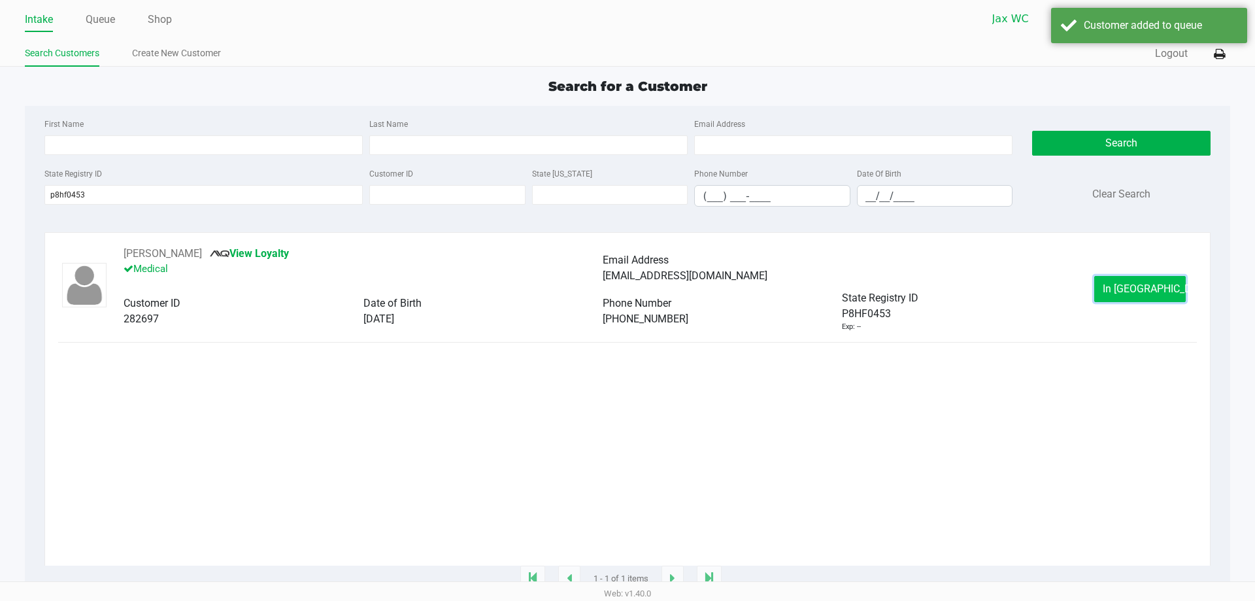
click at [1146, 288] on span "In [GEOGRAPHIC_DATA]" at bounding box center [1158, 288] width 110 height 12
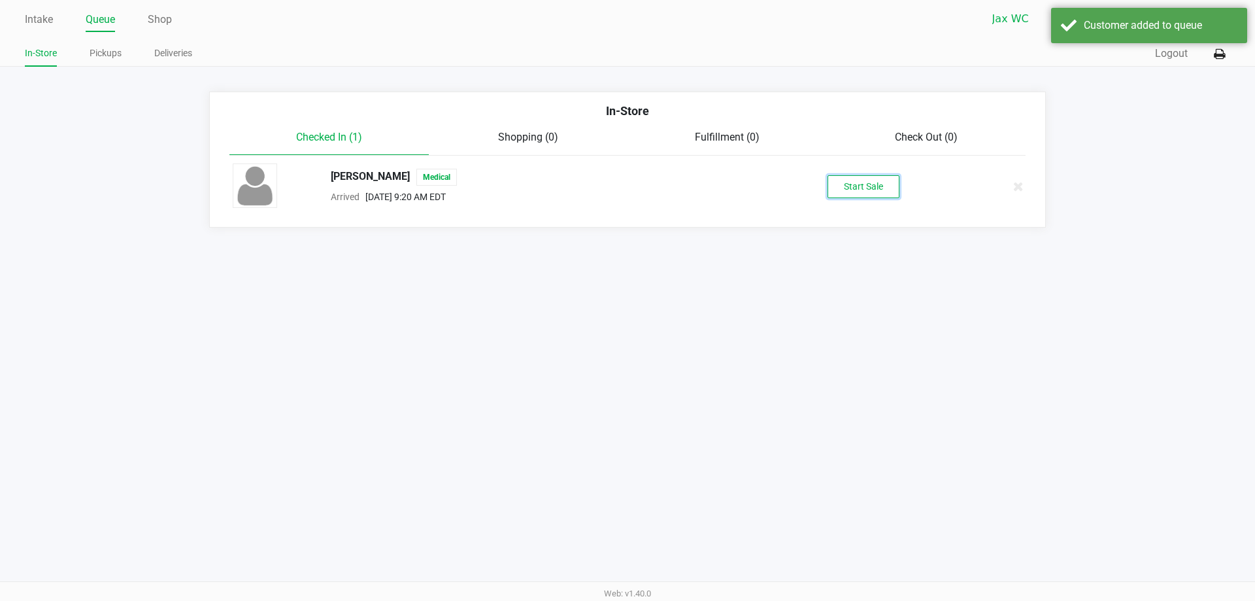
click at [848, 183] on button "Start Sale" at bounding box center [864, 186] width 72 height 23
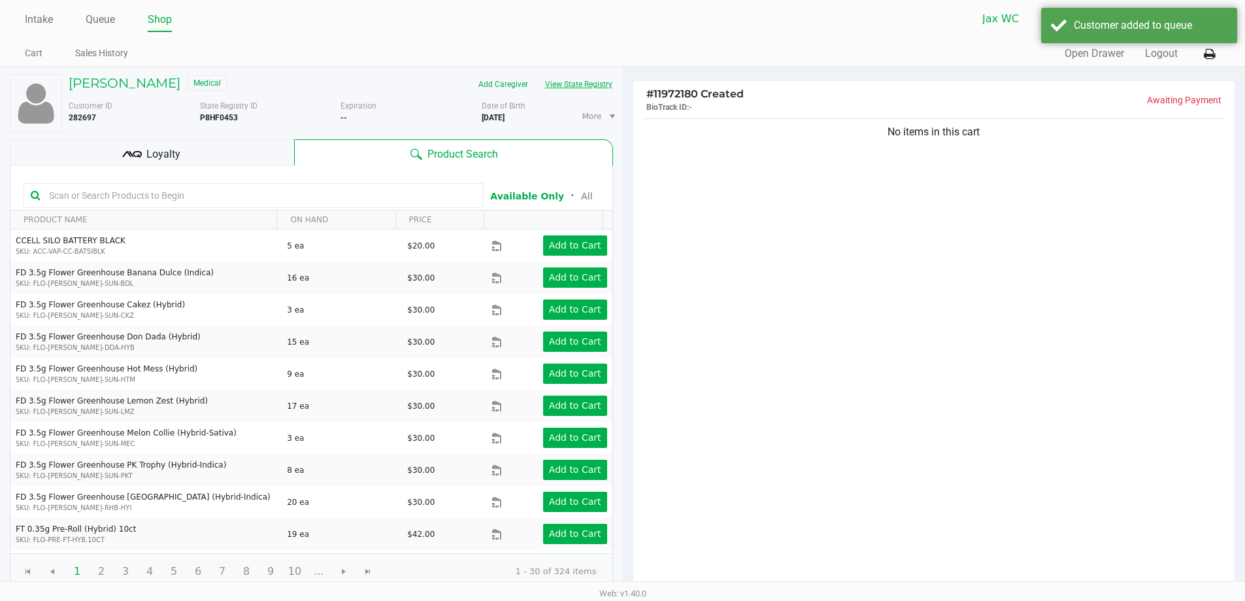
click at [570, 82] on button "View State Registry" at bounding box center [575, 84] width 76 height 21
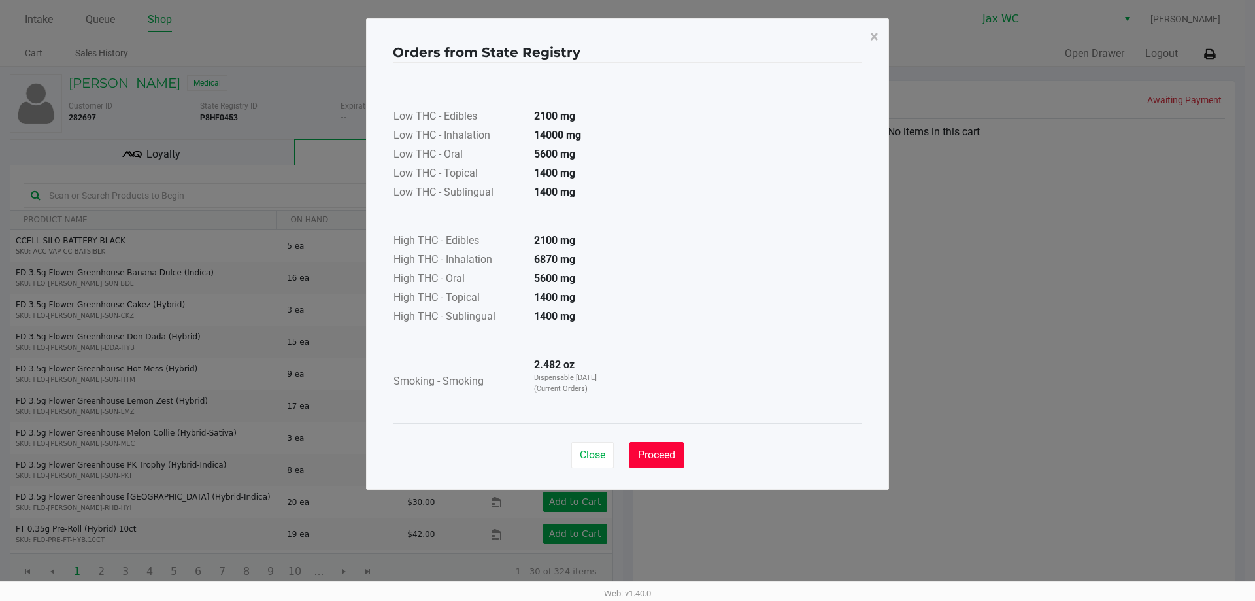
click at [683, 461] on button "Proceed" at bounding box center [656, 455] width 54 height 26
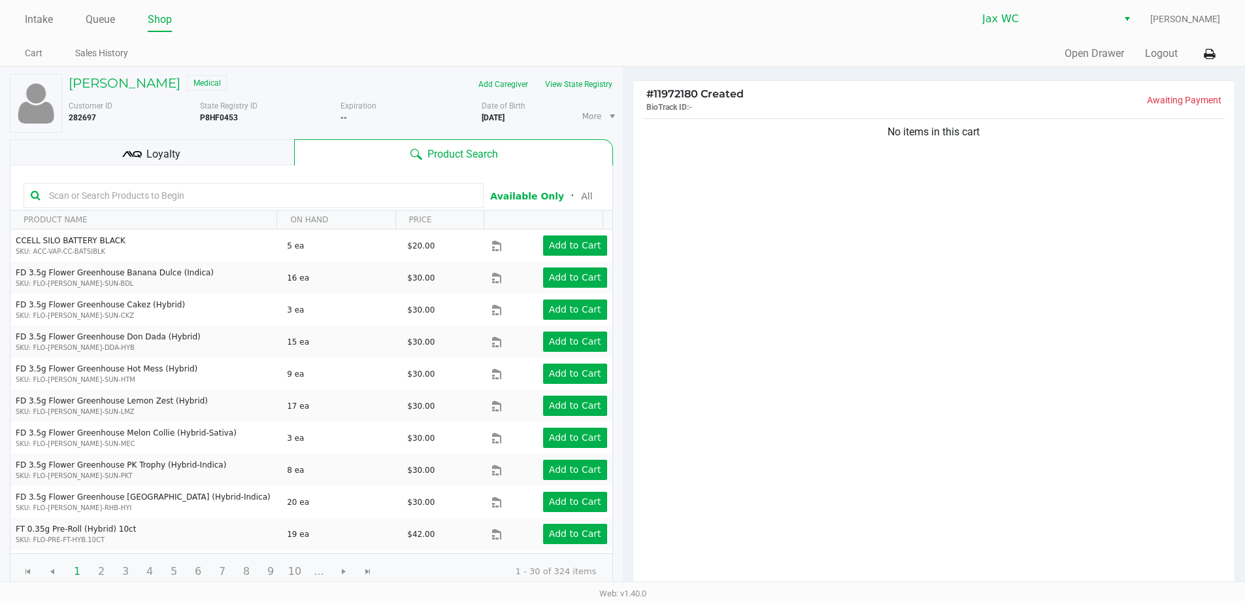
click at [203, 199] on input "text" at bounding box center [260, 196] width 433 height 20
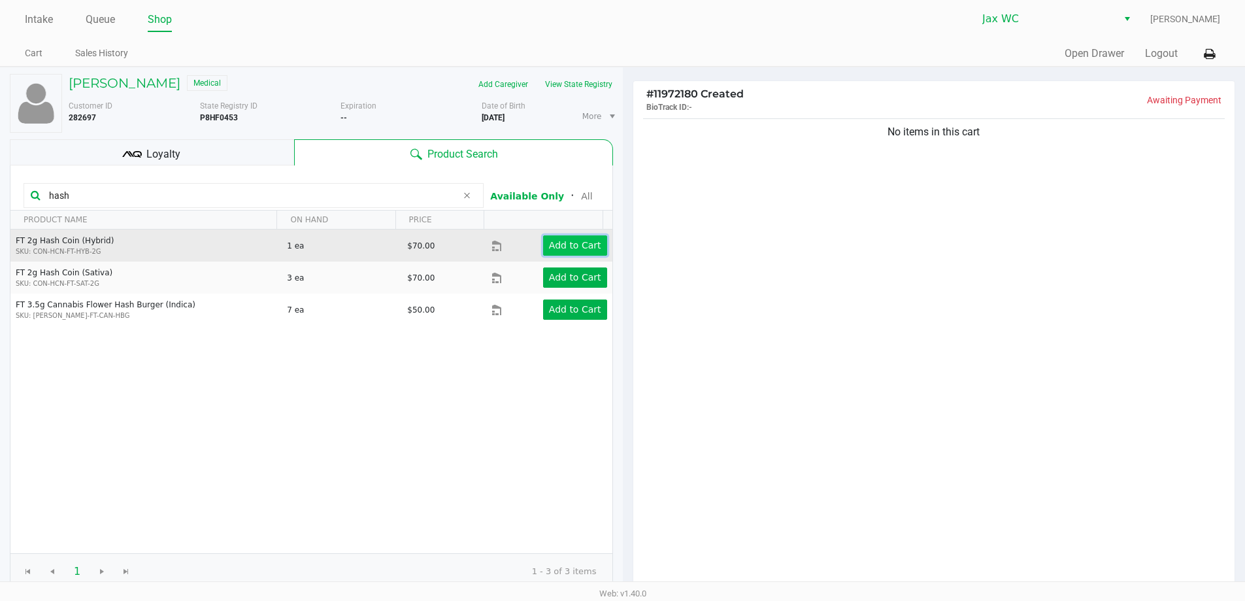
click at [571, 243] on app-button-loader "Add to Cart" at bounding box center [575, 245] width 52 height 10
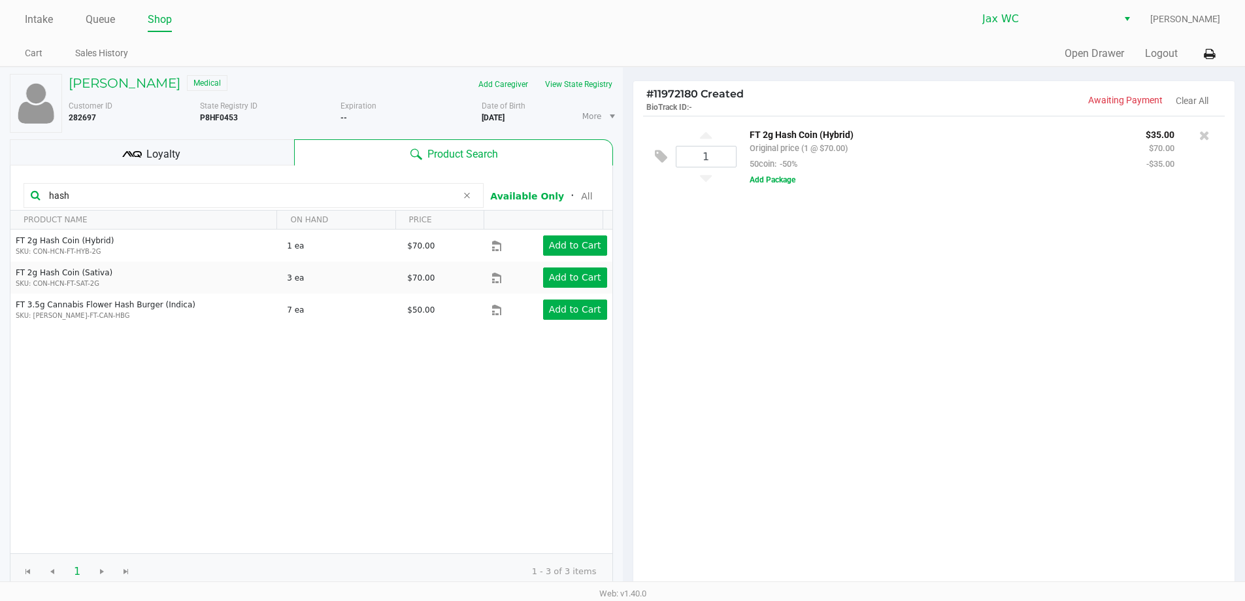
drag, startPoint x: 90, startPoint y: 196, endPoint x: 0, endPoint y: 201, distance: 89.7
click at [0, 201] on div "[PERSON_NAME] Medical Add Caregiver View State Registry Customer ID 282697 Stat…" at bounding box center [311, 400] width 623 height 667
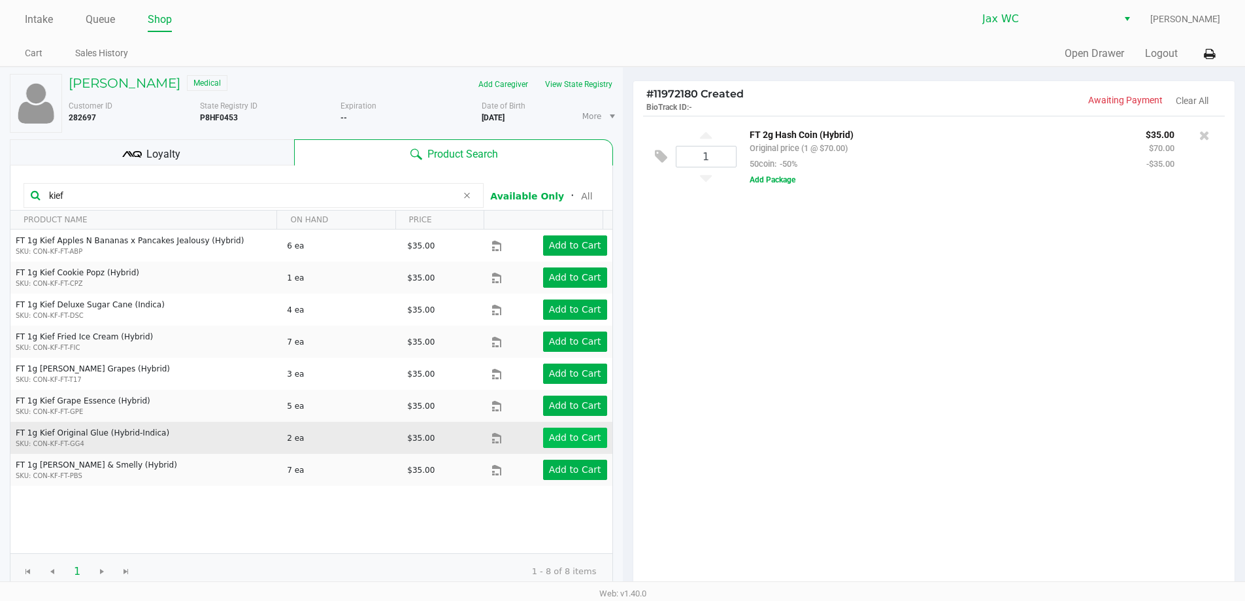
type input "kief"
click at [577, 440] on app-button-loader "Add to Cart" at bounding box center [575, 437] width 52 height 10
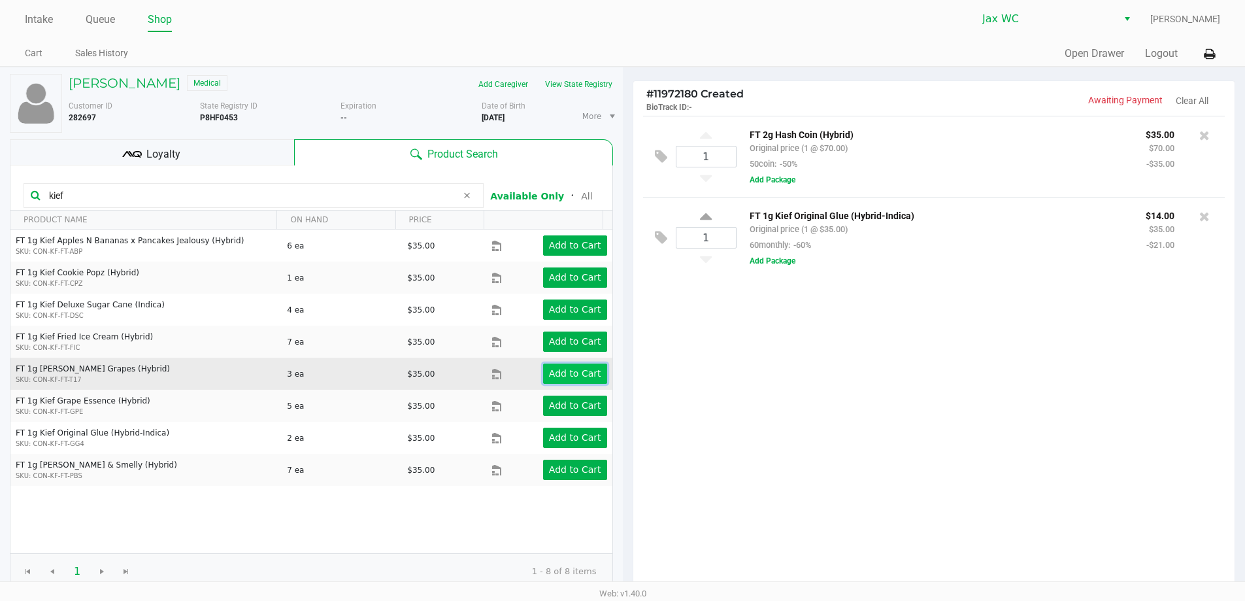
click at [571, 371] on app-button-loader "Add to Cart" at bounding box center [575, 373] width 52 height 10
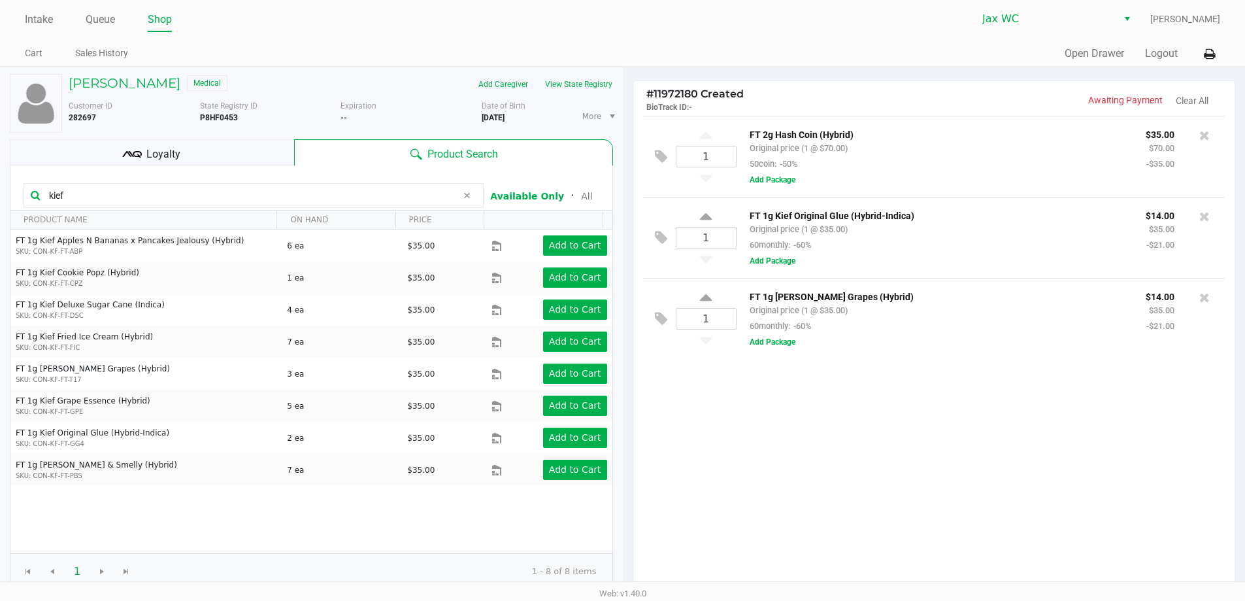
click at [188, 153] on div "Loyalty" at bounding box center [152, 152] width 284 height 26
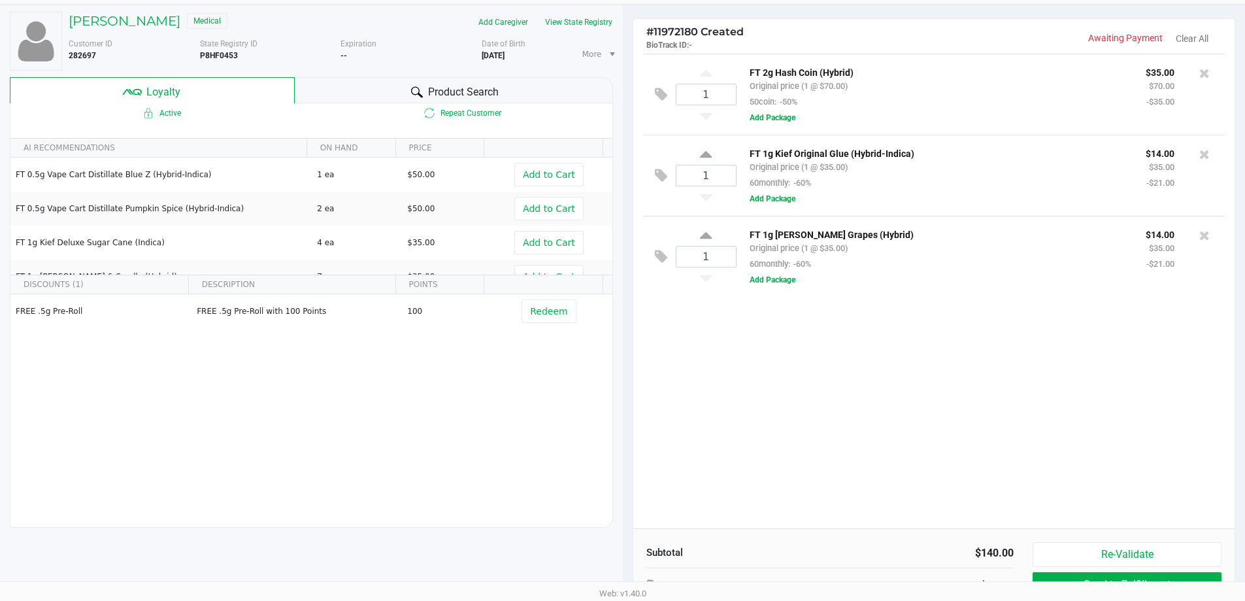
scroll to position [150, 0]
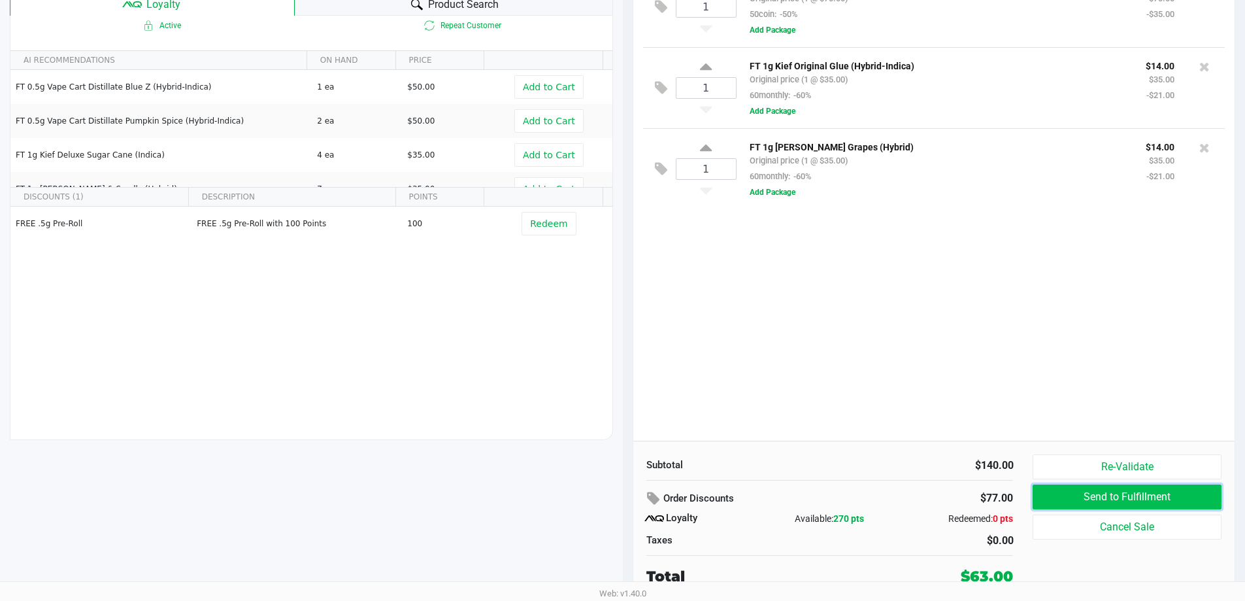
click at [1052, 492] on button "Send to Fulfillment" at bounding box center [1127, 496] width 188 height 25
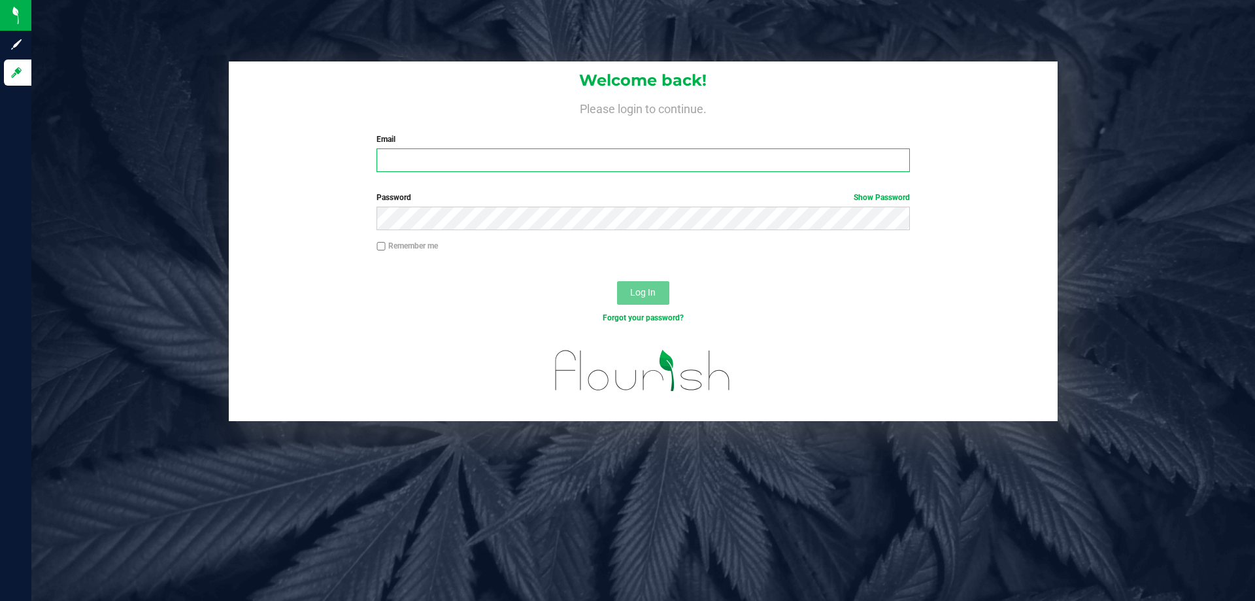
click at [420, 159] on input "Email" at bounding box center [643, 160] width 533 height 24
